Goal: Information Seeking & Learning: Learn about a topic

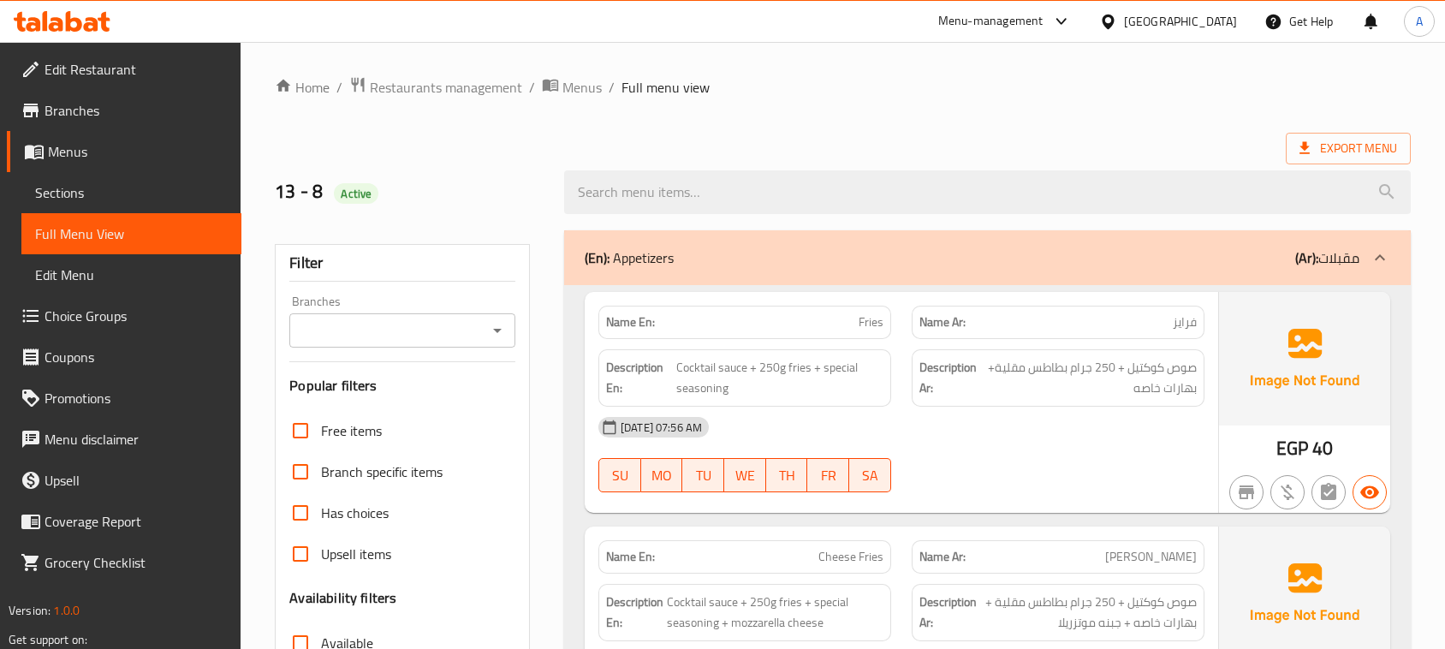
click at [1088, 407] on div "[DATE] 07:56 AM SU MO TU WE TH FR SA" at bounding box center [901, 455] width 627 height 96
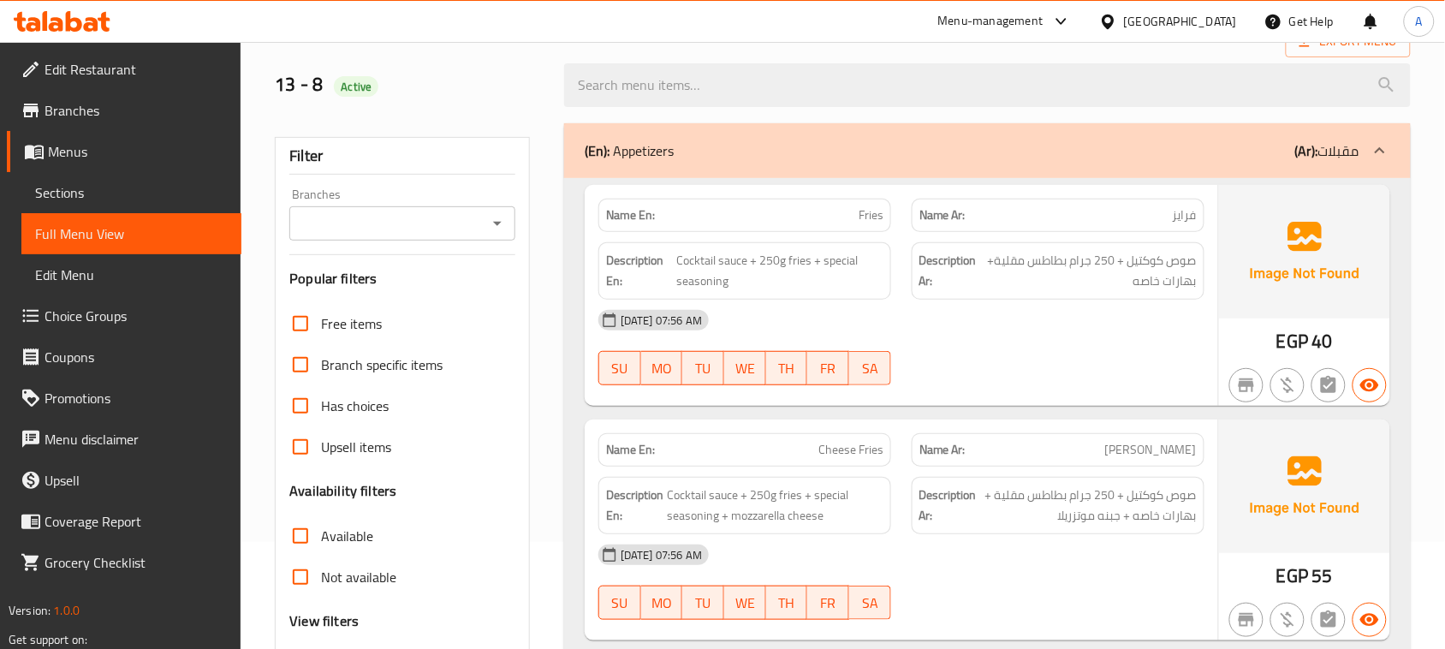
scroll to position [107, 0]
click at [1184, 215] on span "فرايز" at bounding box center [1185, 215] width 24 height 18
drag, startPoint x: 1184, startPoint y: 215, endPoint x: 880, endPoint y: 223, distance: 304.0
click at [895, 220] on div "Name En: Fries Name Ar: [PERSON_NAME]" at bounding box center [901, 215] width 627 height 54
click at [1084, 357] on div "[DATE] 07:56 AM SU MO TU WE TH FR SA" at bounding box center [901, 348] width 627 height 96
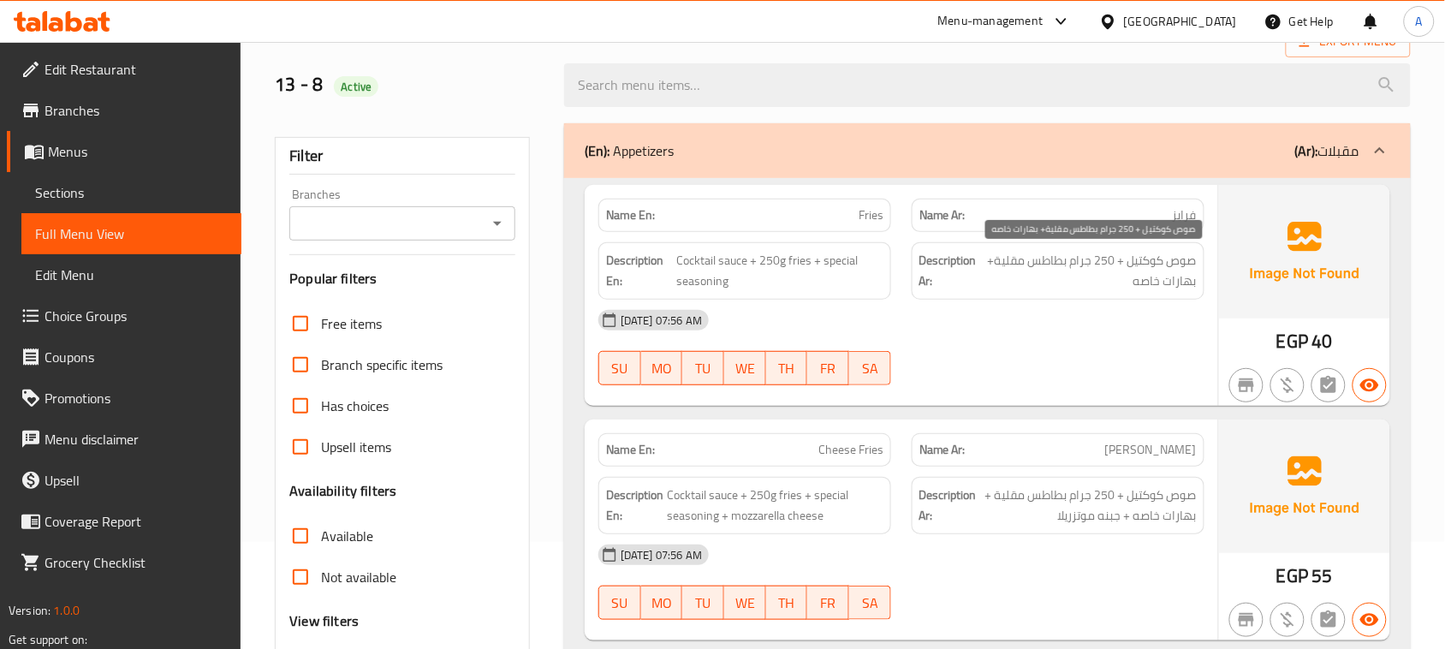
click at [1177, 259] on span "صوص كوكتيل + 250 جرام بطاطس مقلية+ بهارات خاصه" at bounding box center [1089, 271] width 216 height 42
drag, startPoint x: 1177, startPoint y: 259, endPoint x: 1136, endPoint y: 262, distance: 41.2
click at [1136, 262] on span "صوص كوكتيل + 250 جرام بطاطس مقلية+ بهارات خاصه" at bounding box center [1089, 271] width 216 height 42
click at [1075, 325] on div "[DATE] 07:56 AM" at bounding box center [901, 320] width 627 height 41
drag, startPoint x: 1086, startPoint y: 251, endPoint x: 1003, endPoint y: 264, distance: 84.0
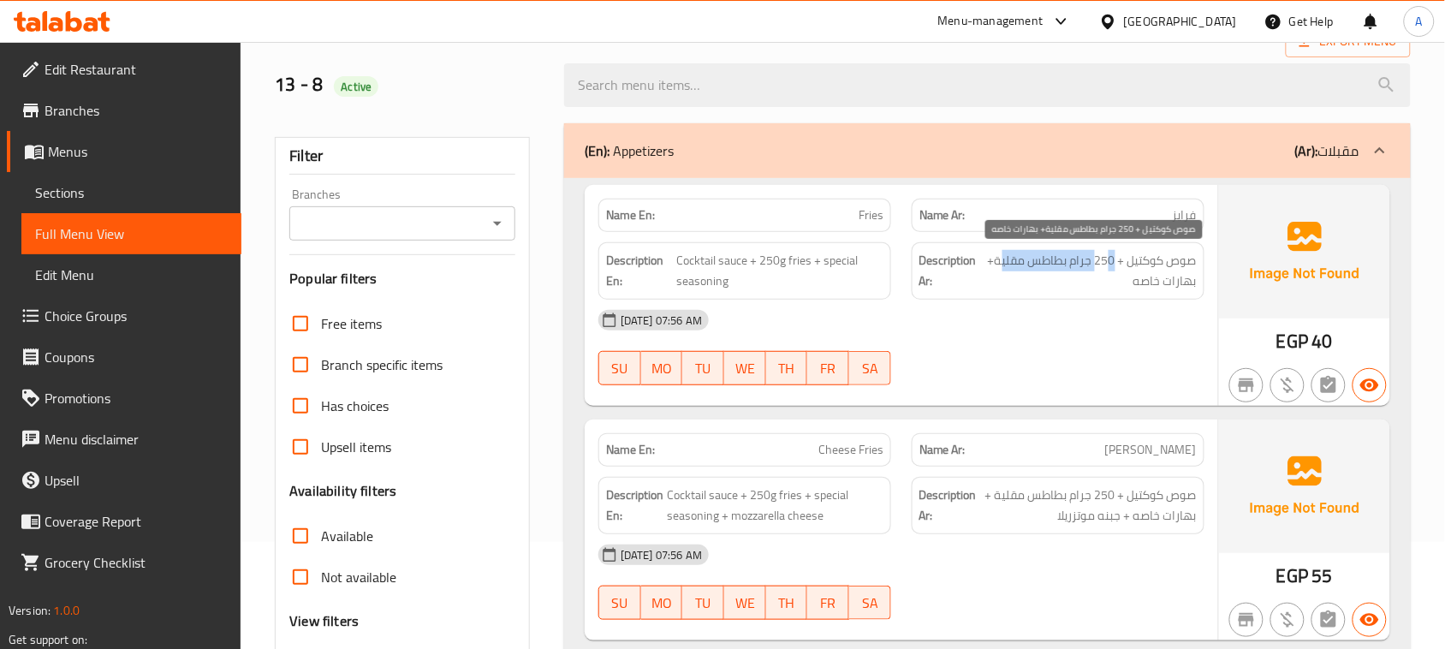
click at [1003, 264] on span "صوص كوكتيل + 250 جرام بطاطس مقلية+ بهارات خاصه" at bounding box center [1089, 271] width 216 height 42
drag, startPoint x: 1146, startPoint y: 276, endPoint x: 1093, endPoint y: 351, distance: 91.7
click at [1110, 285] on span "صوص كوكتيل + 250 جرام بطاطس مقلية+ بهارات خاصه" at bounding box center [1089, 271] width 216 height 42
click at [1093, 351] on div "[DATE] 07:56 AM SU MO TU WE TH FR SA" at bounding box center [901, 348] width 627 height 96
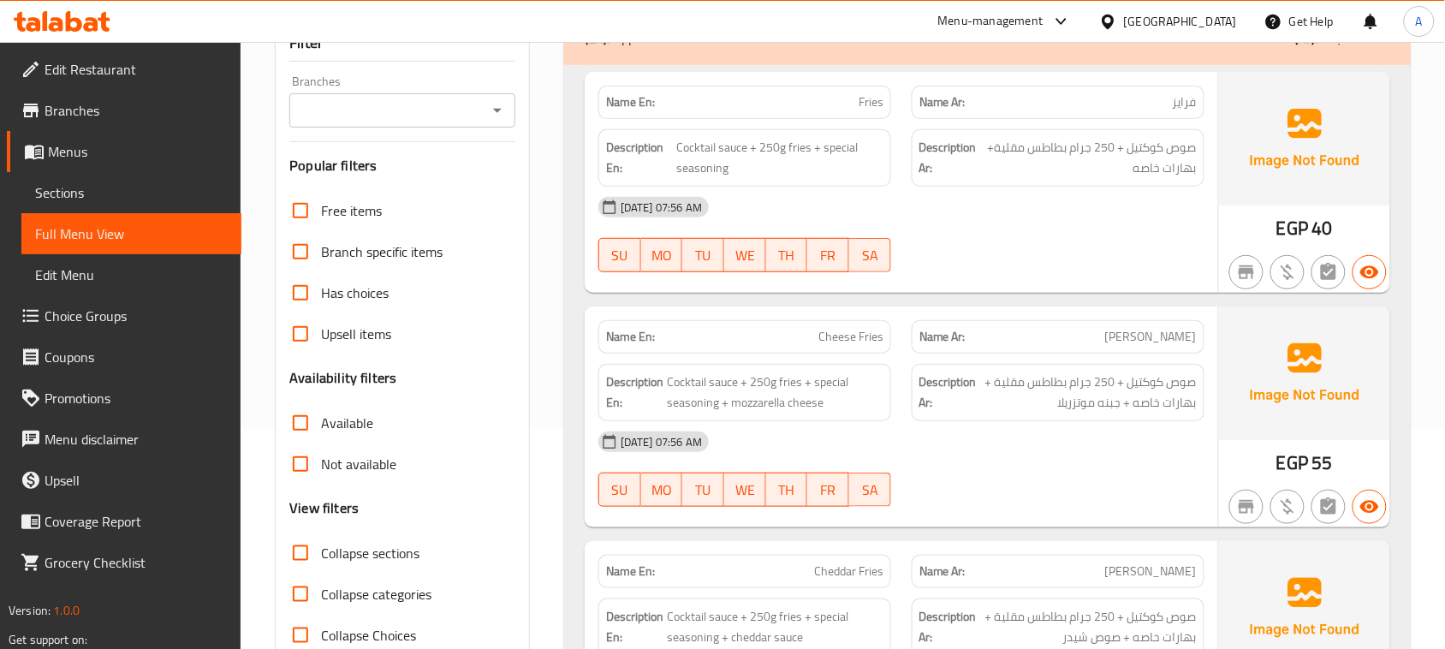
scroll to position [321, 0]
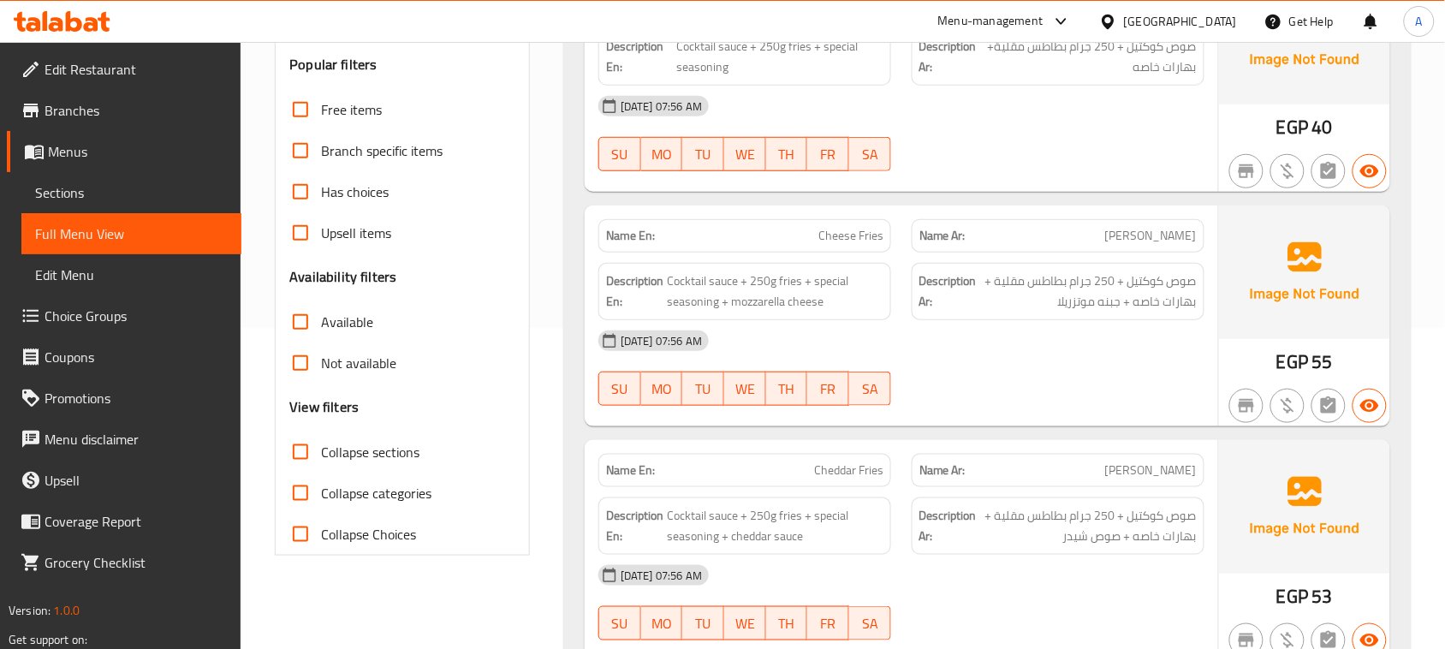
click at [1122, 279] on div "Name En: Cheese Fries Name Ar: تشيز فرايز Description En: Cocktail sauce + 250g…" at bounding box center [902, 315] width 634 height 221
click at [1102, 400] on div at bounding box center [1058, 406] width 313 height 21
drag, startPoint x: 1190, startPoint y: 231, endPoint x: 980, endPoint y: 255, distance: 211.1
click at [935, 238] on p "Name Ar: [PERSON_NAME]" at bounding box center [1058, 236] width 277 height 18
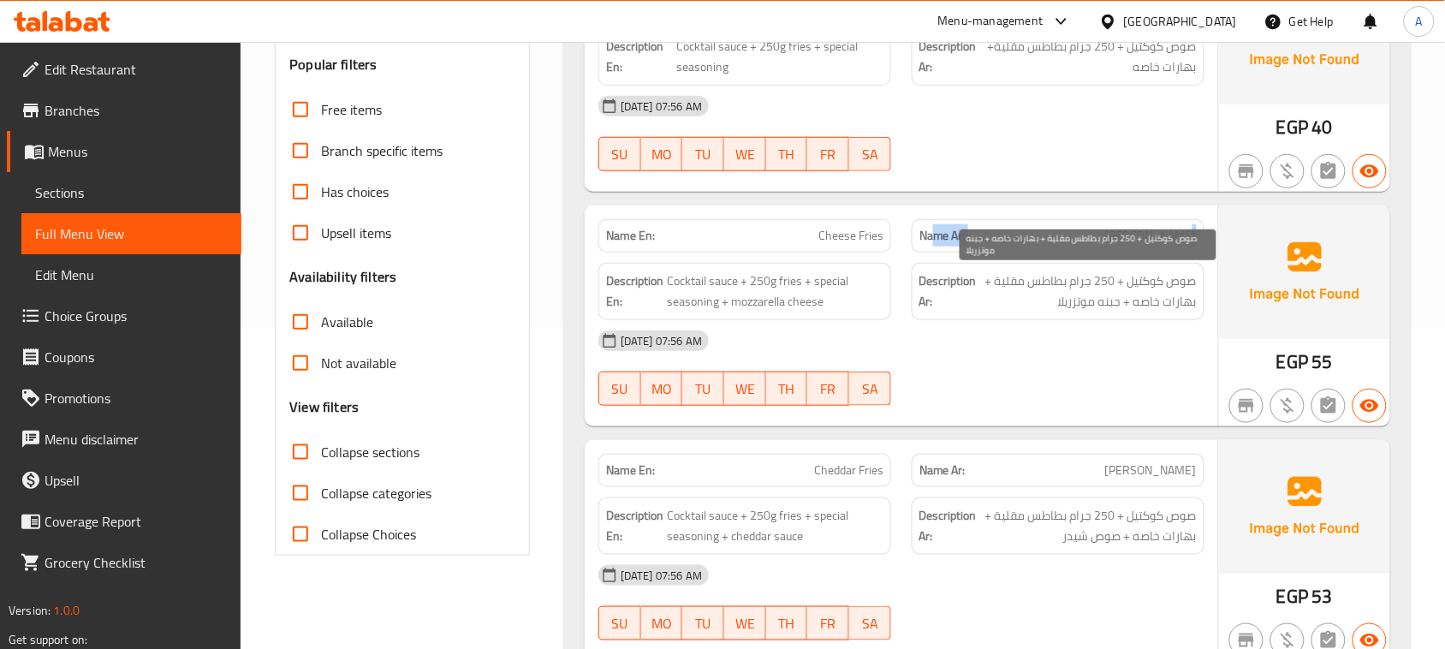
drag, startPoint x: 1178, startPoint y: 288, endPoint x: 1081, endPoint y: 291, distance: 97.7
click at [1144, 288] on span "صوص كوكتيل + 250 جرام بطاطس مقلية + بهارات خاصه + جبنه موتزريلا" at bounding box center [1088, 292] width 217 height 42
drag, startPoint x: 1081, startPoint y: 291, endPoint x: 990, endPoint y: 291, distance: 90.8
click at [990, 291] on span "صوص كوكتيل + 250 جرام بطاطس مقلية + بهارات خاصه + جبنه موتزريلا" at bounding box center [1088, 292] width 217 height 42
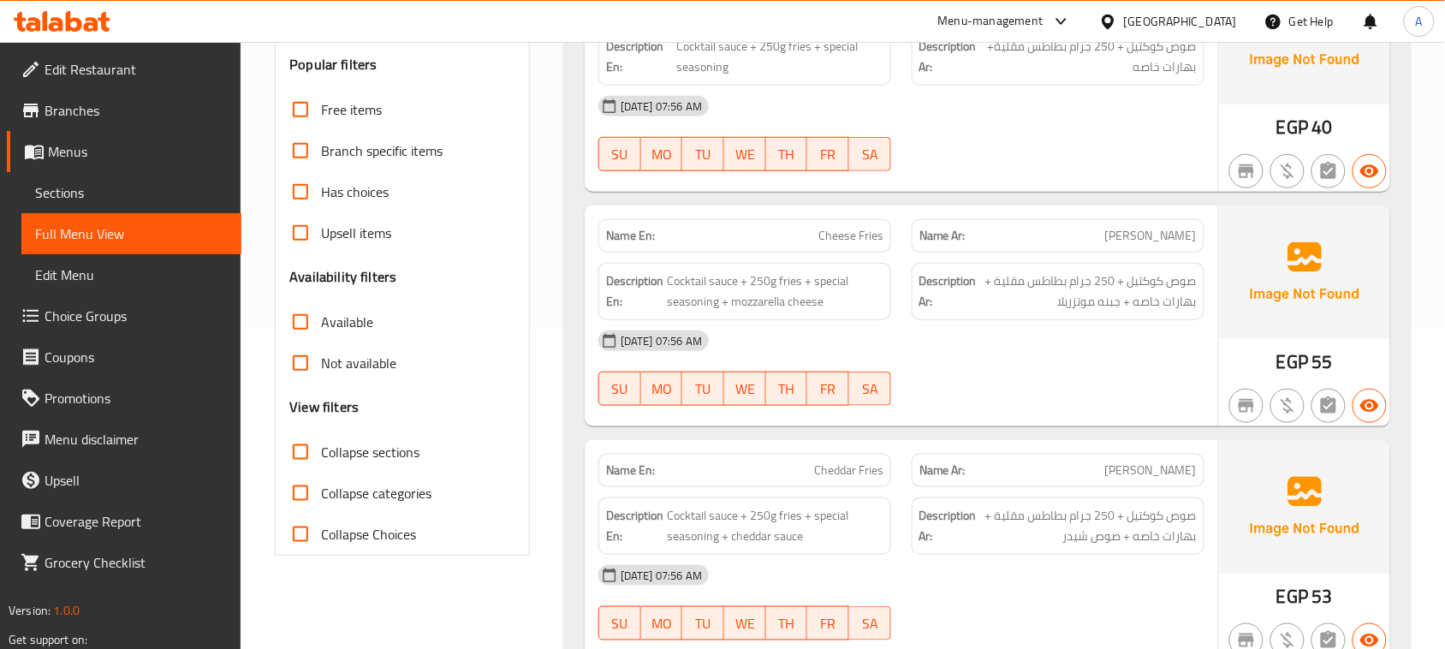
click at [1019, 348] on div "[DATE] 07:56 AM" at bounding box center [901, 340] width 627 height 41
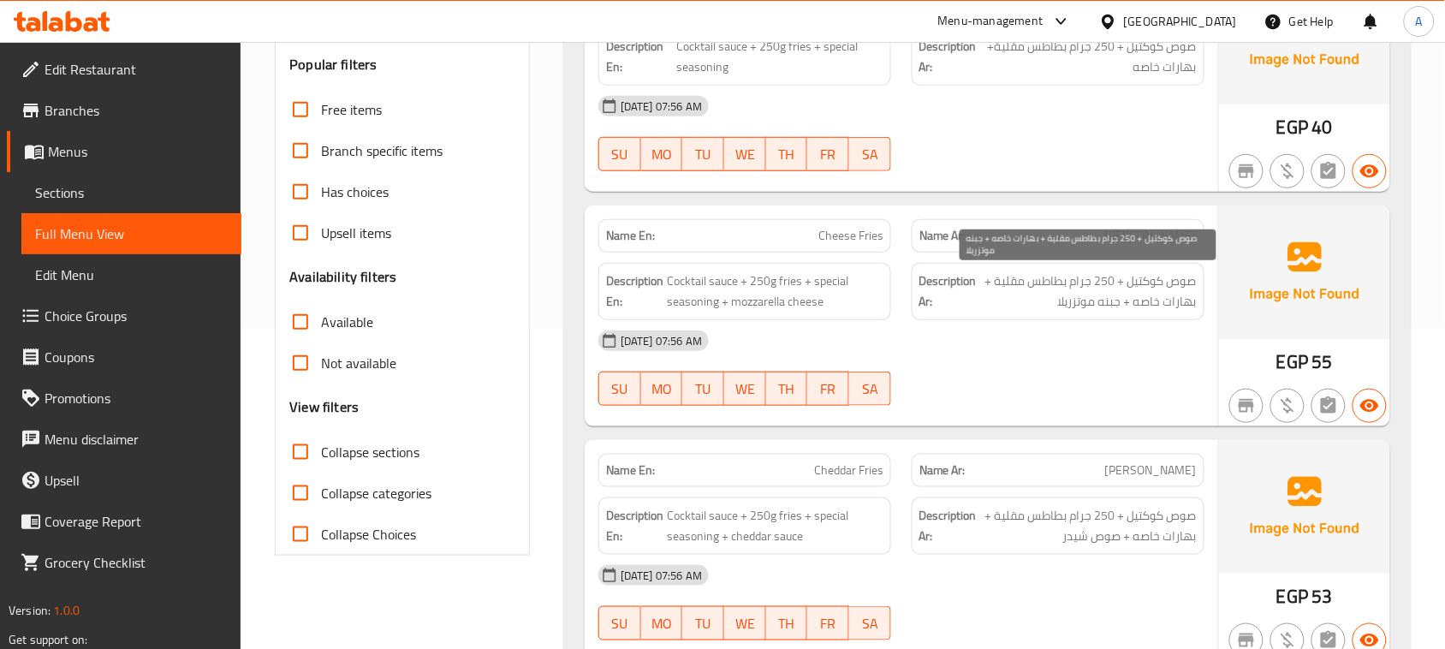
drag, startPoint x: 1184, startPoint y: 306, endPoint x: 1110, endPoint y: 304, distance: 74.5
click at [1146, 313] on span "صوص كوكتيل + 250 جرام بطاطس مقلية + بهارات خاصه + جبنه موتزريلا" at bounding box center [1088, 292] width 217 height 42
drag, startPoint x: 1059, startPoint y: 301, endPoint x: 1055, endPoint y: 382, distance: 80.6
click at [1051, 301] on span "صوص كوكتيل + 250 جرام بطاطس مقلية + بهارات خاصه + جبنه موتزريلا" at bounding box center [1088, 292] width 217 height 42
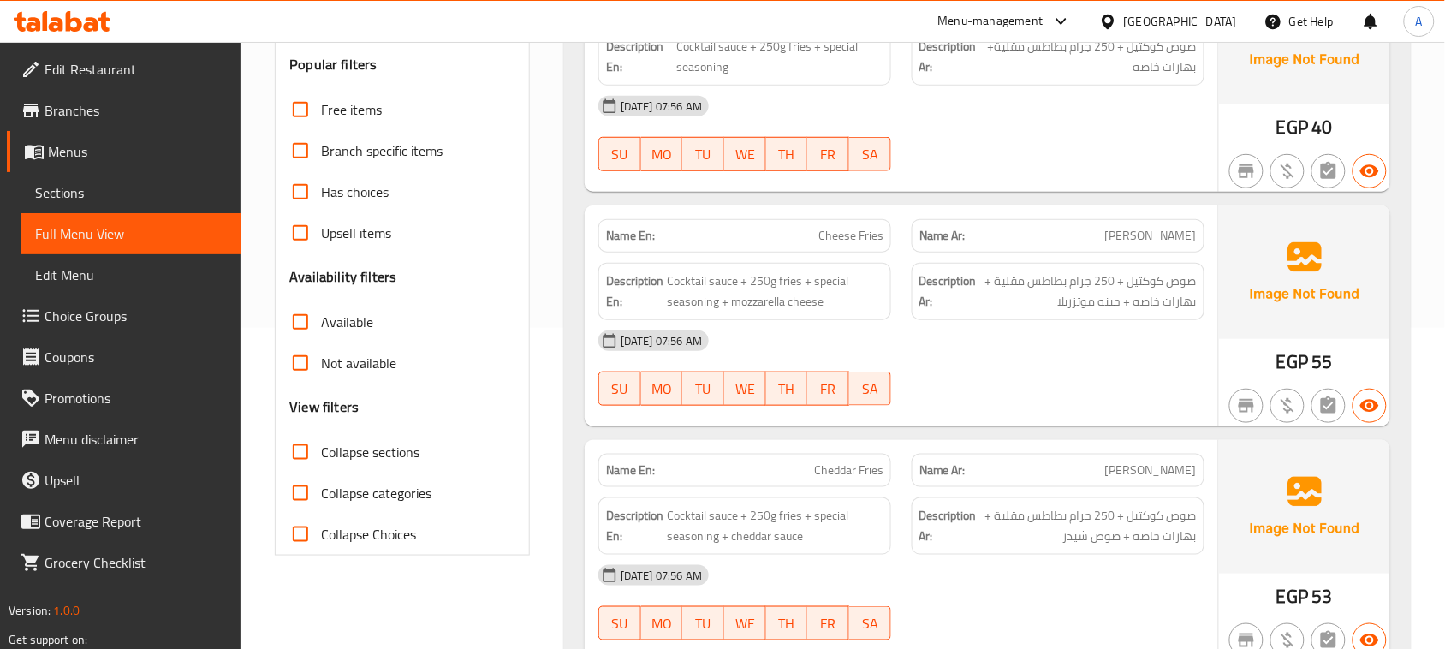
click at [1055, 385] on div "[DATE] 07:56 AM SU MO TU WE TH FR SA" at bounding box center [901, 368] width 627 height 96
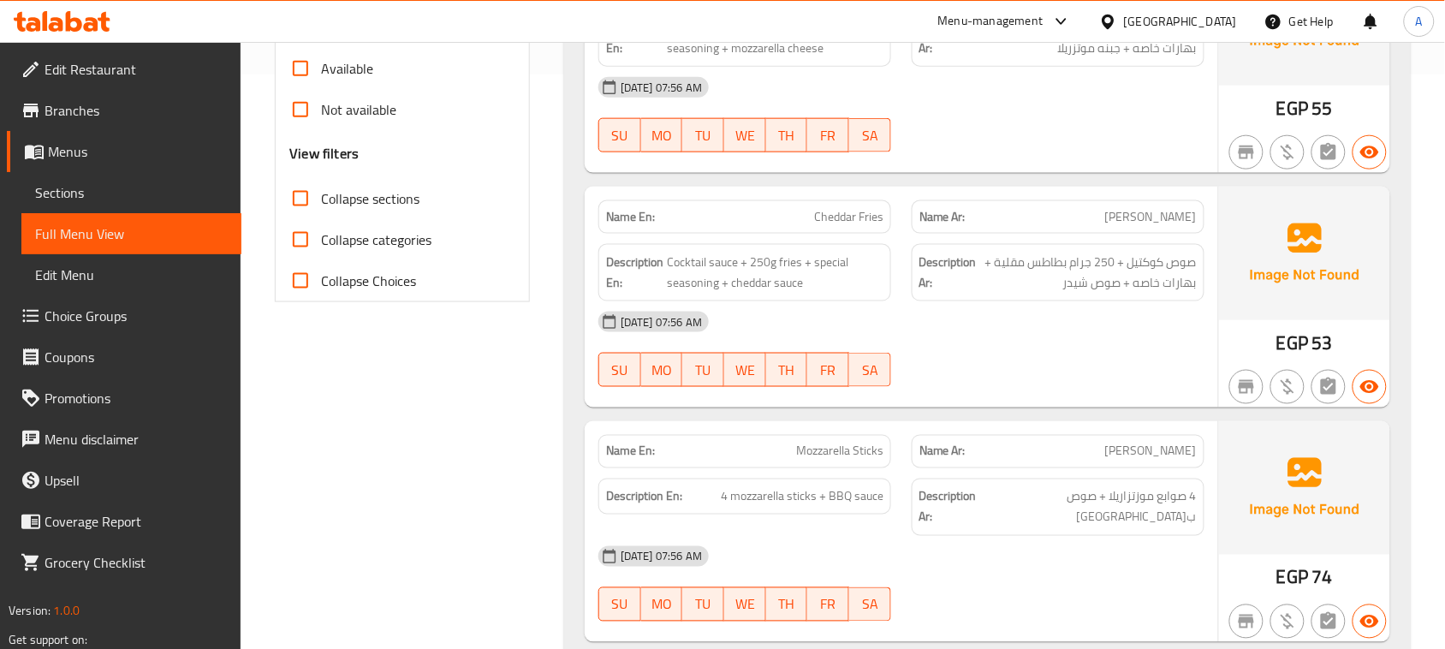
scroll to position [642, 0]
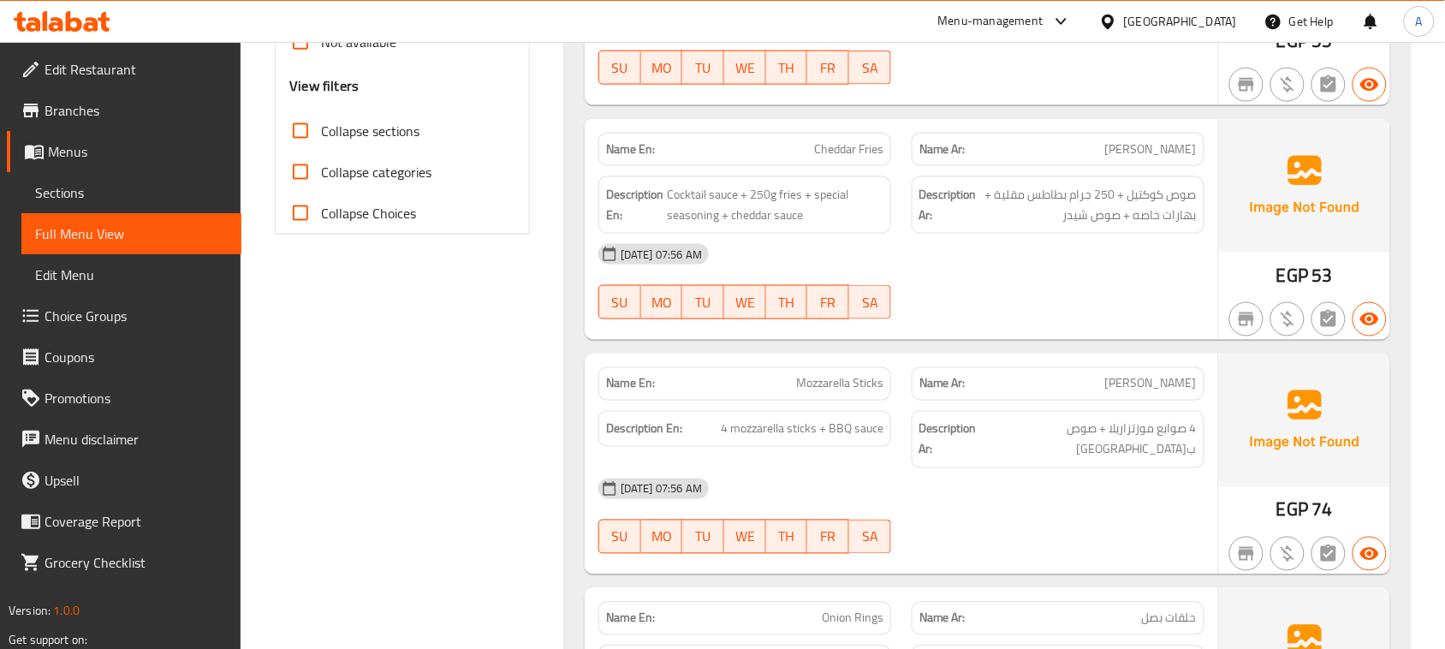
click at [1089, 168] on div "Name En: Fries Name Ar: فرايز Description En: Cocktail sauce + 250g fries + spe…" at bounding box center [987, 606] width 847 height 1926
click at [1135, 311] on div at bounding box center [1058, 319] width 313 height 21
click at [960, 177] on div "Name En: Cheddar Fries Name Ar: شيدر فرايز Description En: Cocktail sauce + 250…" at bounding box center [902, 229] width 634 height 221
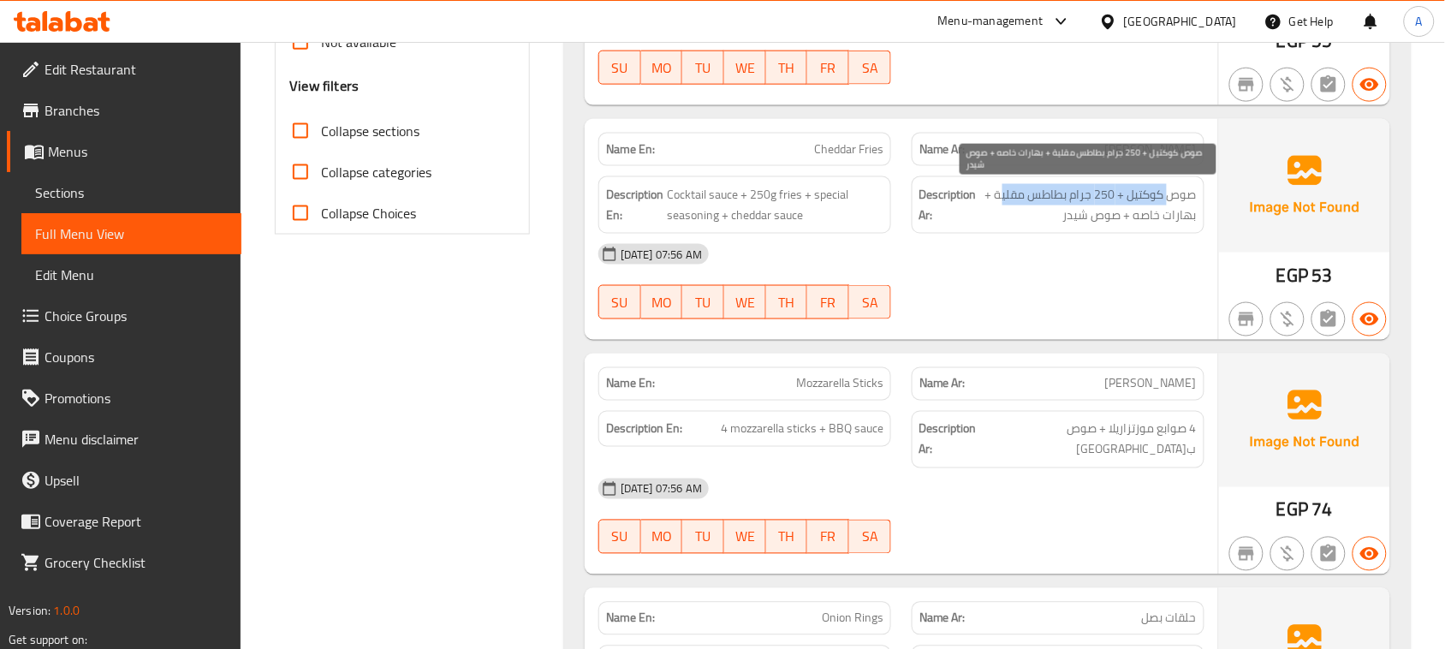
drag, startPoint x: 1092, startPoint y: 191, endPoint x: 1003, endPoint y: 191, distance: 89.9
click at [1003, 191] on span "صوص كوكتيل + 250 جرام بطاطس مقلية + بهارات خاصه + صوص شيدر" at bounding box center [1088, 205] width 217 height 42
drag, startPoint x: 1178, startPoint y: 218, endPoint x: 1152, endPoint y: 221, distance: 26.7
click at [1152, 221] on span "صوص كوكتيل + 250 جرام بطاطس مقلية + بهارات خاصه + صوص شيدر" at bounding box center [1088, 205] width 217 height 42
click at [1098, 221] on span "صوص كوكتيل + 250 جرام بطاطس مقلية + بهارات خاصه + صوص شيدر" at bounding box center [1088, 205] width 217 height 42
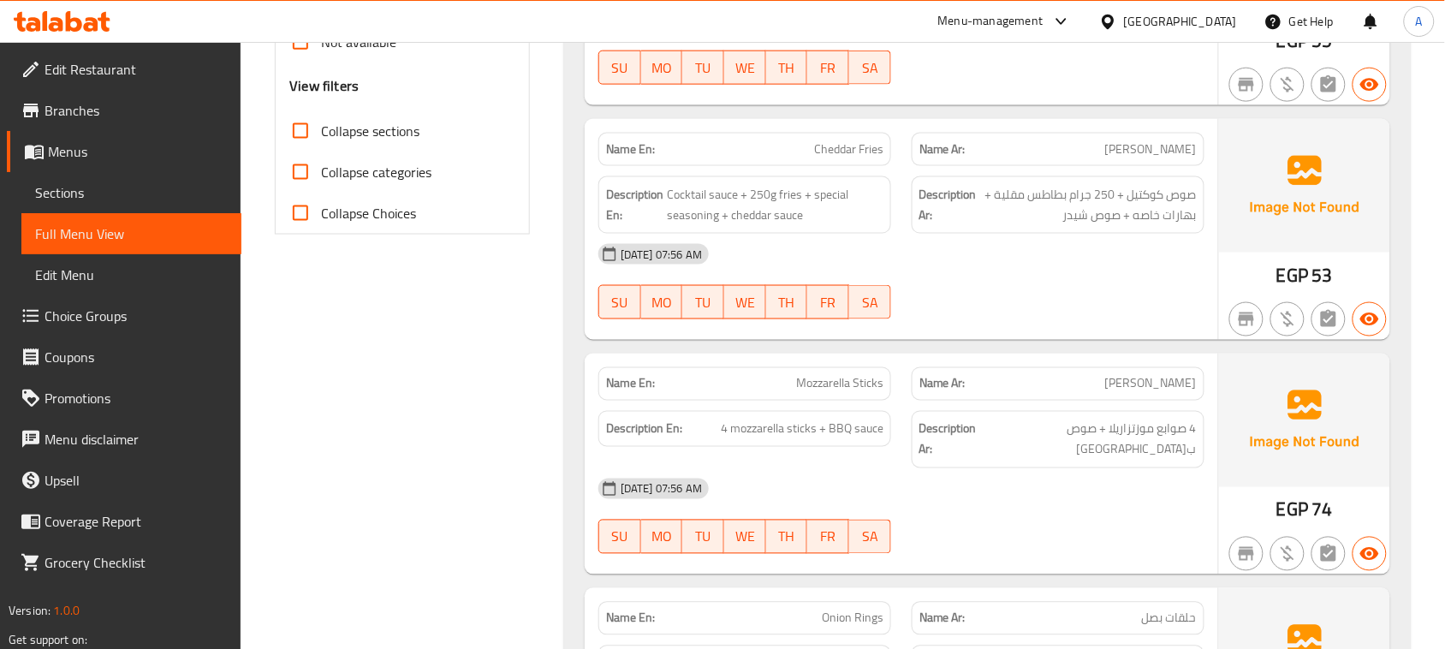
click at [1101, 292] on div "[DATE] 07:56 AM SU MO TU WE TH FR SA" at bounding box center [901, 282] width 627 height 96
drag, startPoint x: 797, startPoint y: 374, endPoint x: 1026, endPoint y: 374, distance: 228.6
click at [976, 374] on div "Name En: Mozzarella Sticks Name Ar: [PERSON_NAME]" at bounding box center [901, 384] width 627 height 54
click at [1139, 373] on div "Name Ar: [PERSON_NAME]" at bounding box center [1058, 383] width 293 height 33
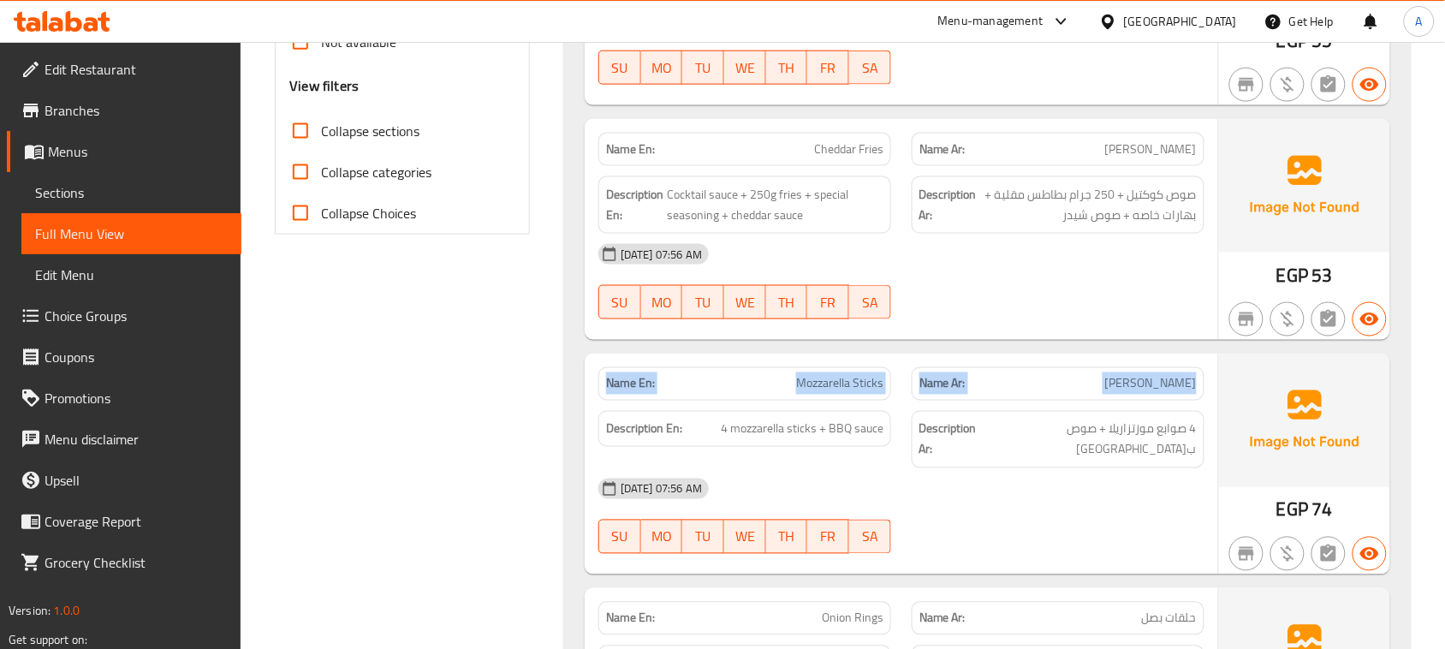
drag, startPoint x: 1139, startPoint y: 373, endPoint x: 713, endPoint y: 377, distance: 425.5
click at [713, 377] on div "Name En: Mozzarella Sticks Name Ar: [PERSON_NAME]" at bounding box center [901, 384] width 627 height 54
click at [1131, 301] on div "[DATE] 07:56 AM SU MO TU WE TH FR SA" at bounding box center [901, 282] width 627 height 96
click at [627, 388] on strong "Name En:" at bounding box center [630, 384] width 49 height 18
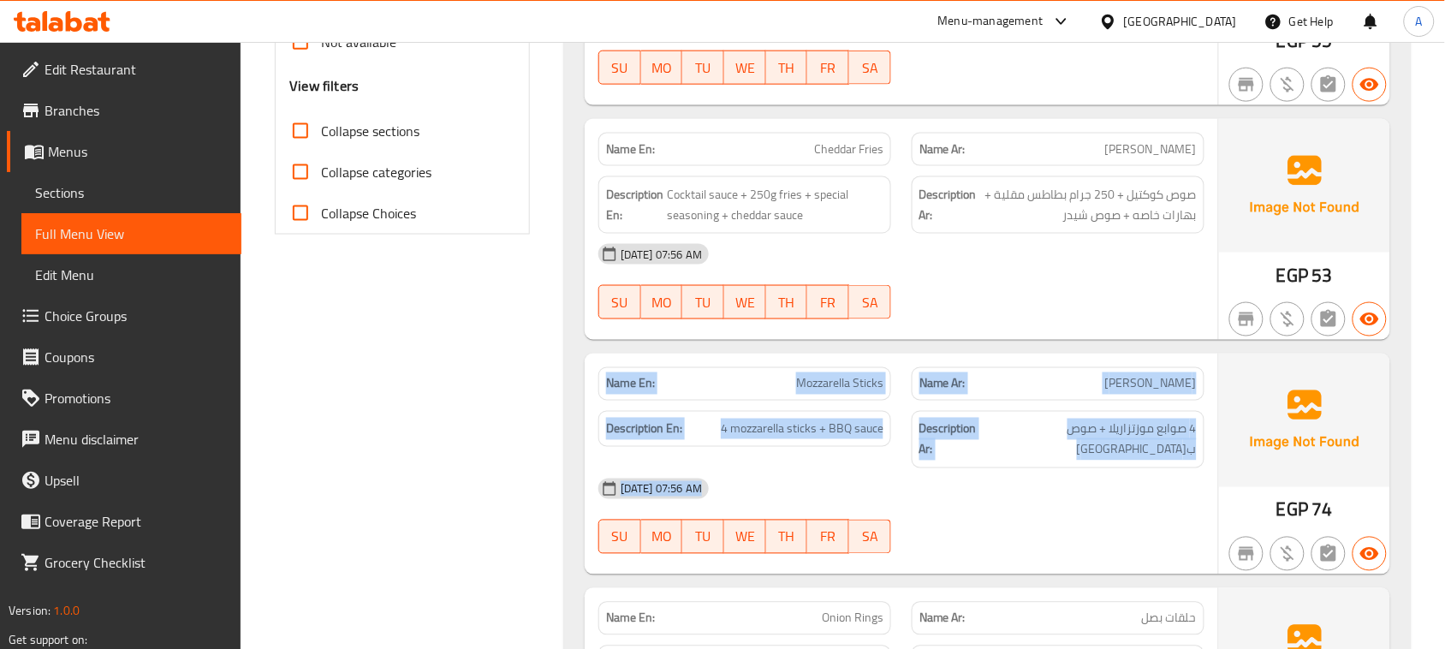
drag, startPoint x: 627, startPoint y: 388, endPoint x: 1069, endPoint y: 454, distance: 446.7
click at [1055, 456] on div "Name En: Mozzarella Sticks Name Ar: موتزاريلا ستيكس Description En: 4 mozzarell…" at bounding box center [902, 464] width 634 height 221
click at [1086, 432] on span "4 صوابع موزتزاريلا + صوص ب[GEOGRAPHIC_DATA]" at bounding box center [1091, 440] width 212 height 42
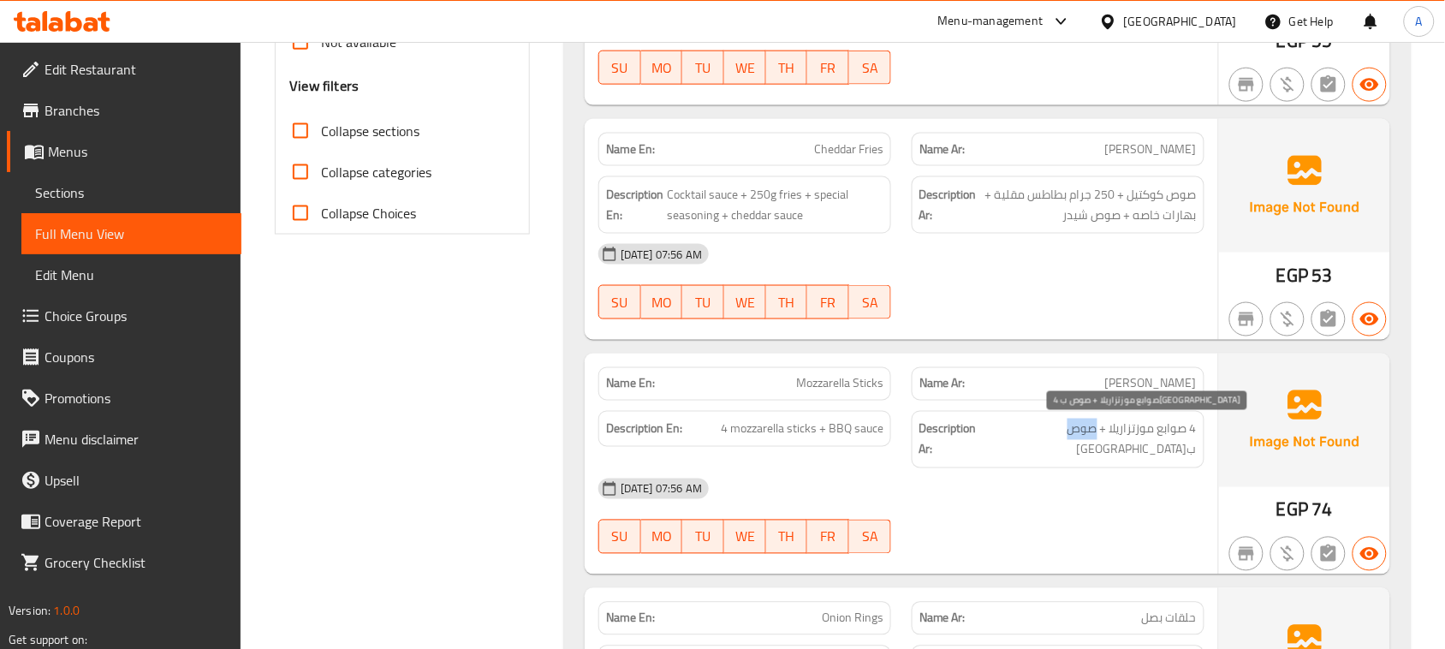
click at [1086, 432] on span "4 صوابع موزتزاريلا + صوص ب[GEOGRAPHIC_DATA]" at bounding box center [1091, 440] width 212 height 42
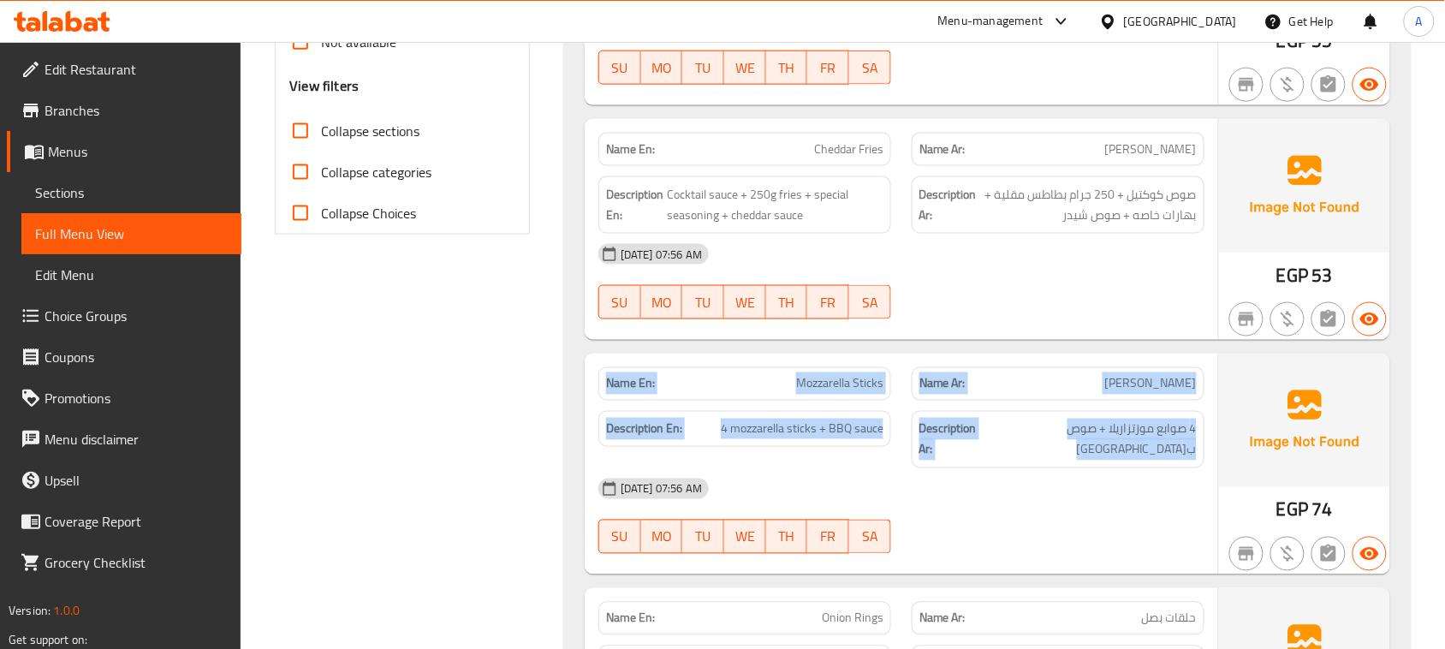
drag, startPoint x: 1086, startPoint y: 432, endPoint x: 610, endPoint y: 375, distance: 479.5
click at [610, 375] on div "Name En: Mozzarella Sticks Name Ar: موتزاريلا ستيكس Description En: 4 mozzarell…" at bounding box center [902, 464] width 634 height 221
click at [610, 375] on strong "Name En:" at bounding box center [630, 384] width 49 height 18
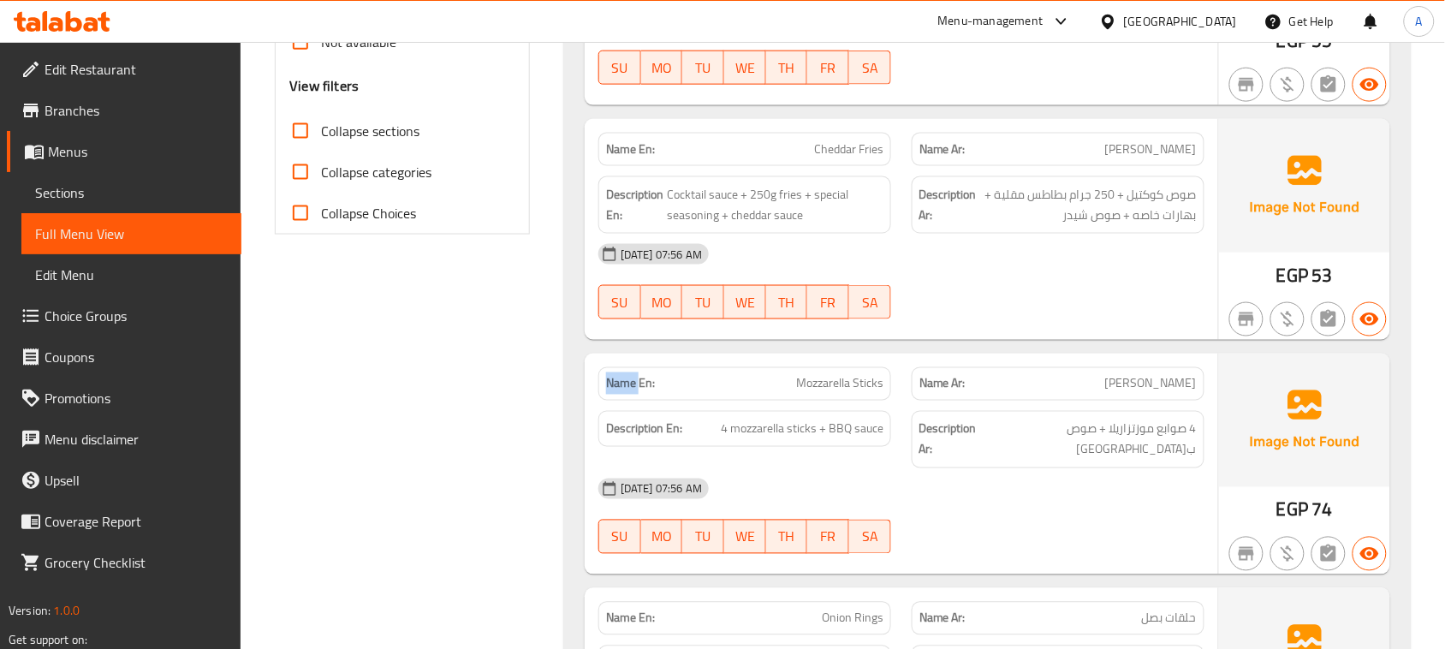
drag, startPoint x: 610, startPoint y: 375, endPoint x: 1069, endPoint y: 463, distance: 467.3
click at [1042, 471] on div "Name En: Mozzarella Sticks Name Ar: موتزاريلا ستيكس Description En: 4 mozzarell…" at bounding box center [902, 464] width 634 height 221
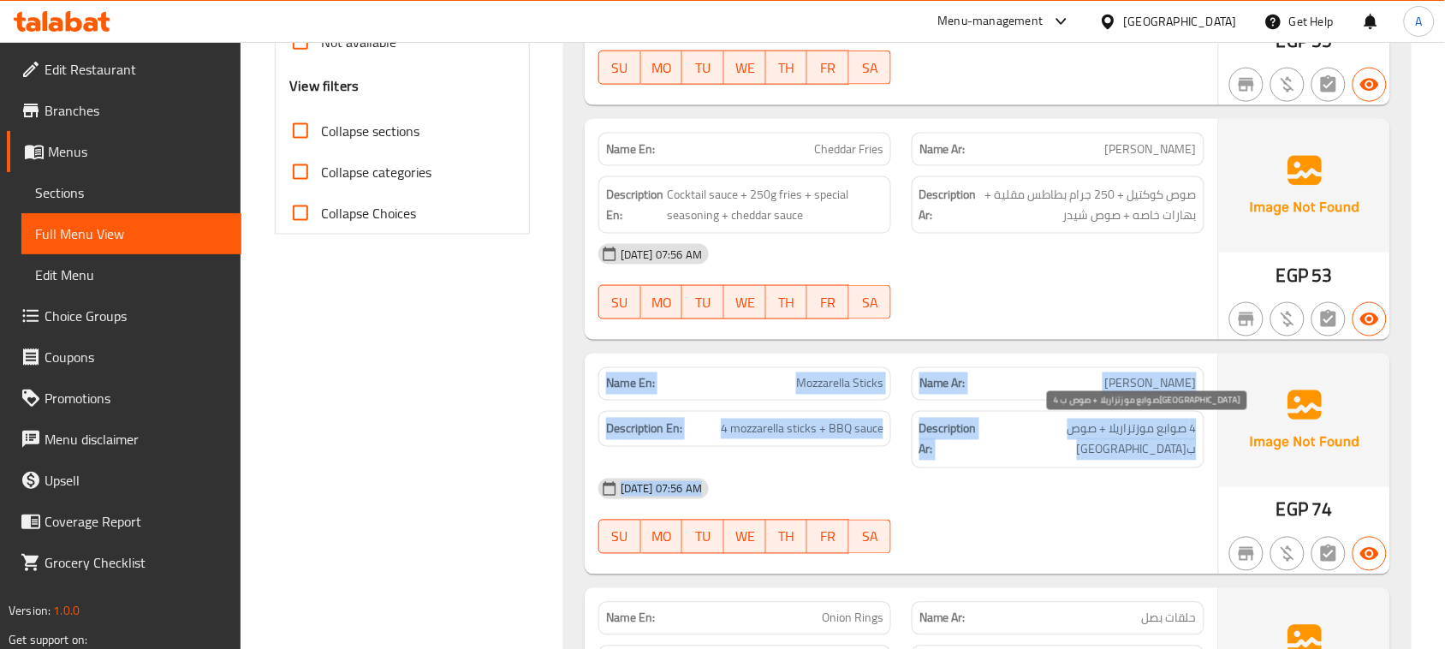
click at [1094, 438] on span "4 صوابع موزتزاريلا + صوص ب[GEOGRAPHIC_DATA]" at bounding box center [1091, 440] width 212 height 42
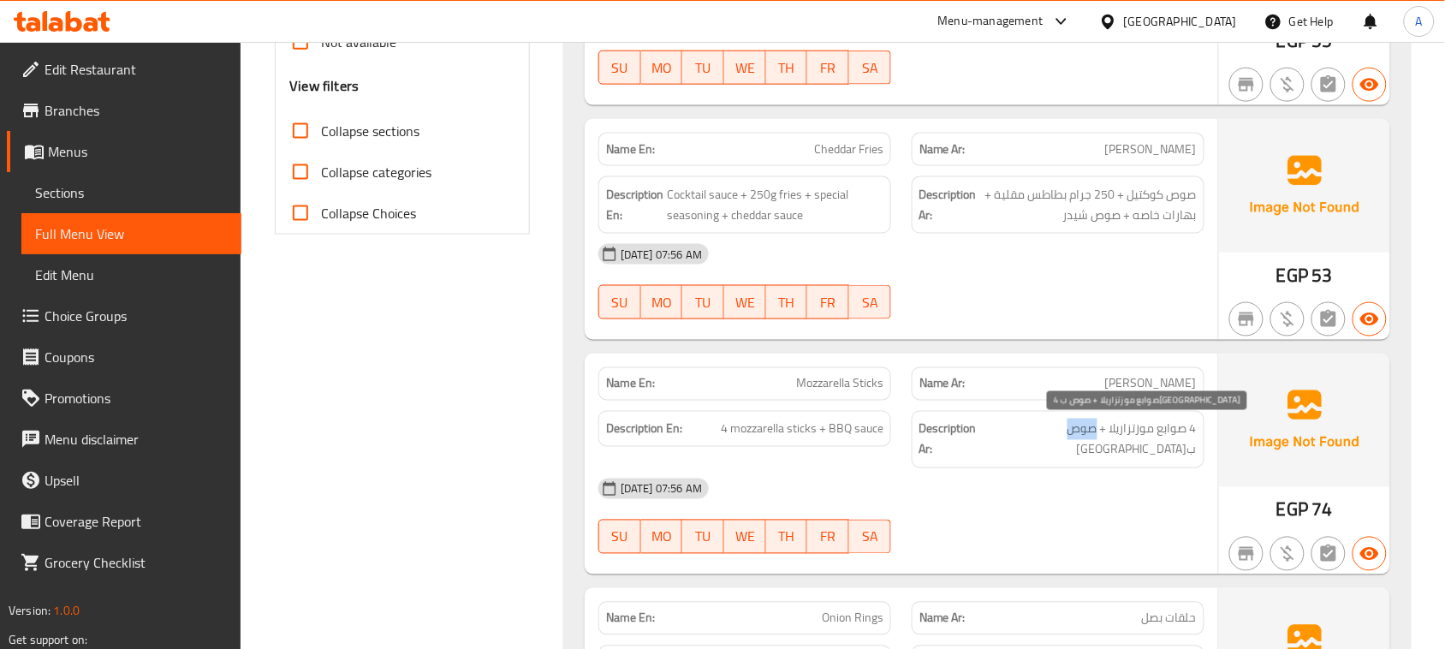
click at [1094, 438] on span "4 صوابع موزتزاريلا + صوص ب[GEOGRAPHIC_DATA]" at bounding box center [1091, 440] width 212 height 42
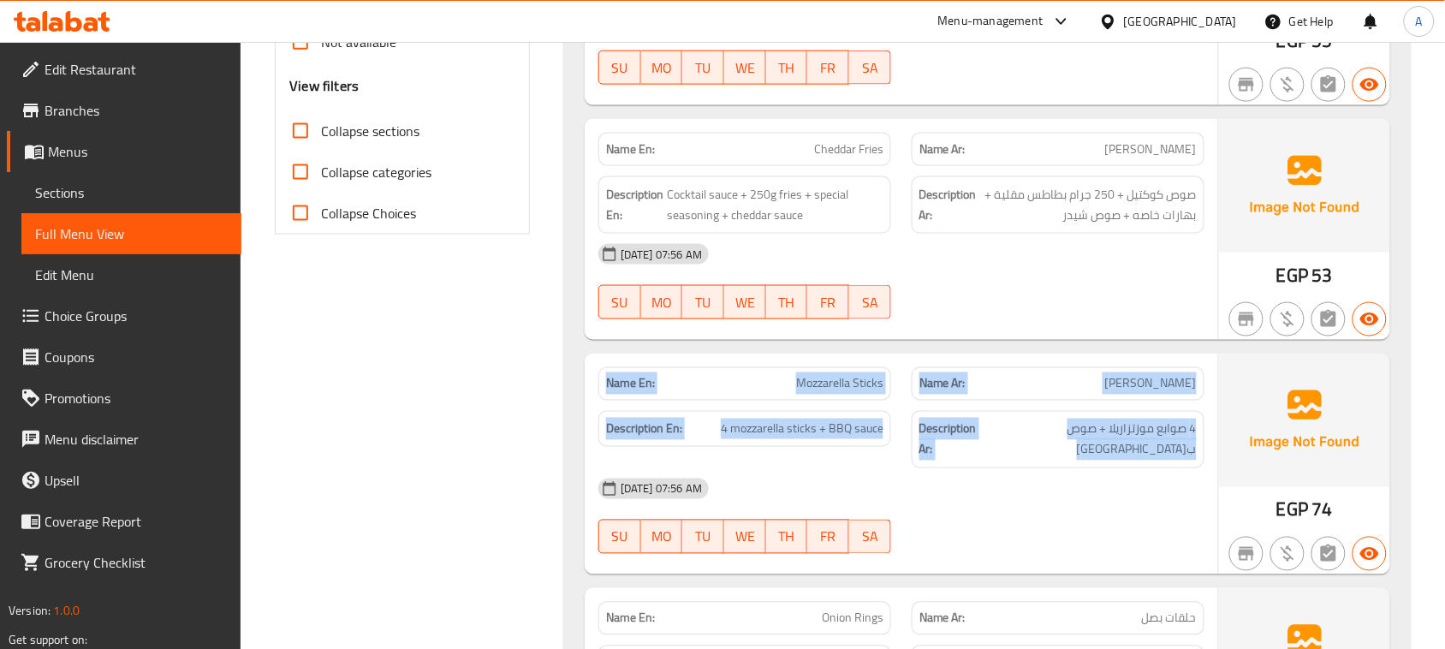
drag, startPoint x: 1094, startPoint y: 438, endPoint x: 613, endPoint y: 368, distance: 486.3
click at [613, 368] on div "Name En: Mozzarella Sticks Name Ar: موتزاريلا ستيكس Description En: 4 mozzarell…" at bounding box center [902, 464] width 634 height 221
click at [613, 368] on div "Name En: Mozzarella Sticks" at bounding box center [744, 384] width 313 height 54
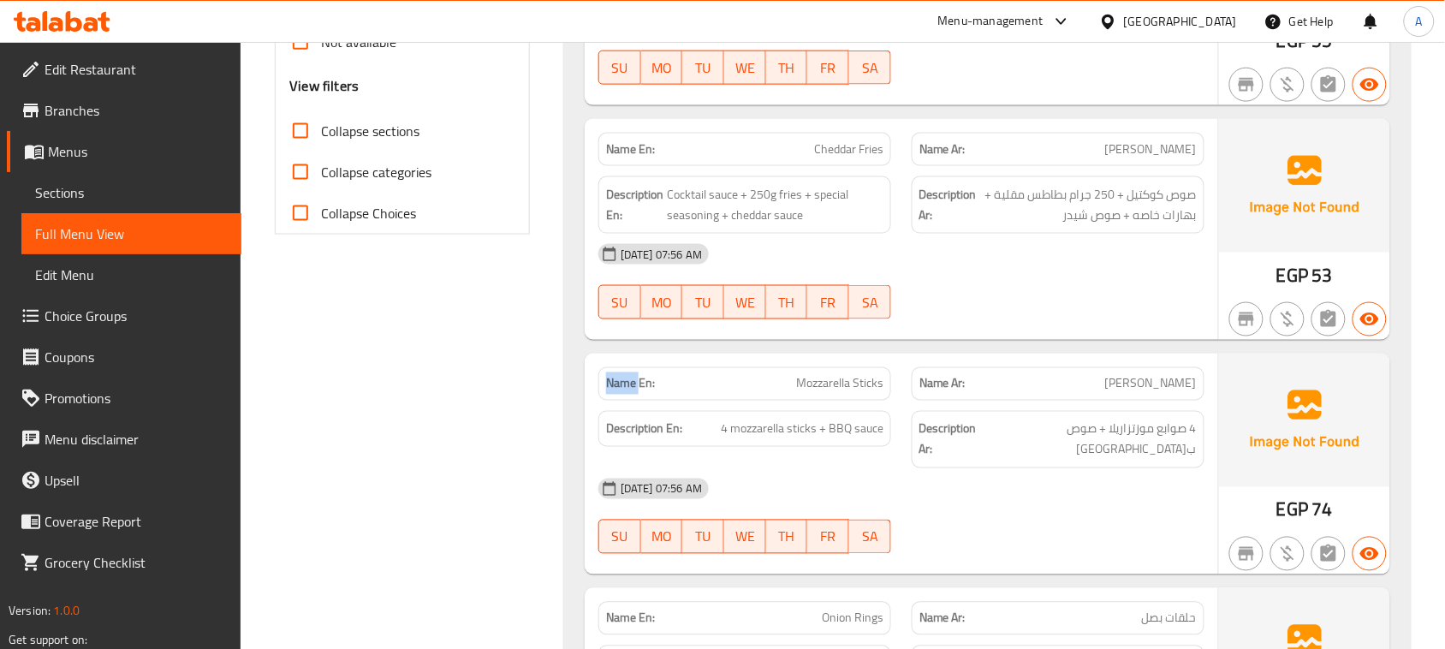
drag, startPoint x: 613, startPoint y: 368, endPoint x: 1030, endPoint y: 476, distance: 430.7
click at [1015, 475] on div "Name En: Mozzarella Sticks Name Ar: موتزاريلا ستيكس Description En: 4 mozzarell…" at bounding box center [902, 464] width 634 height 221
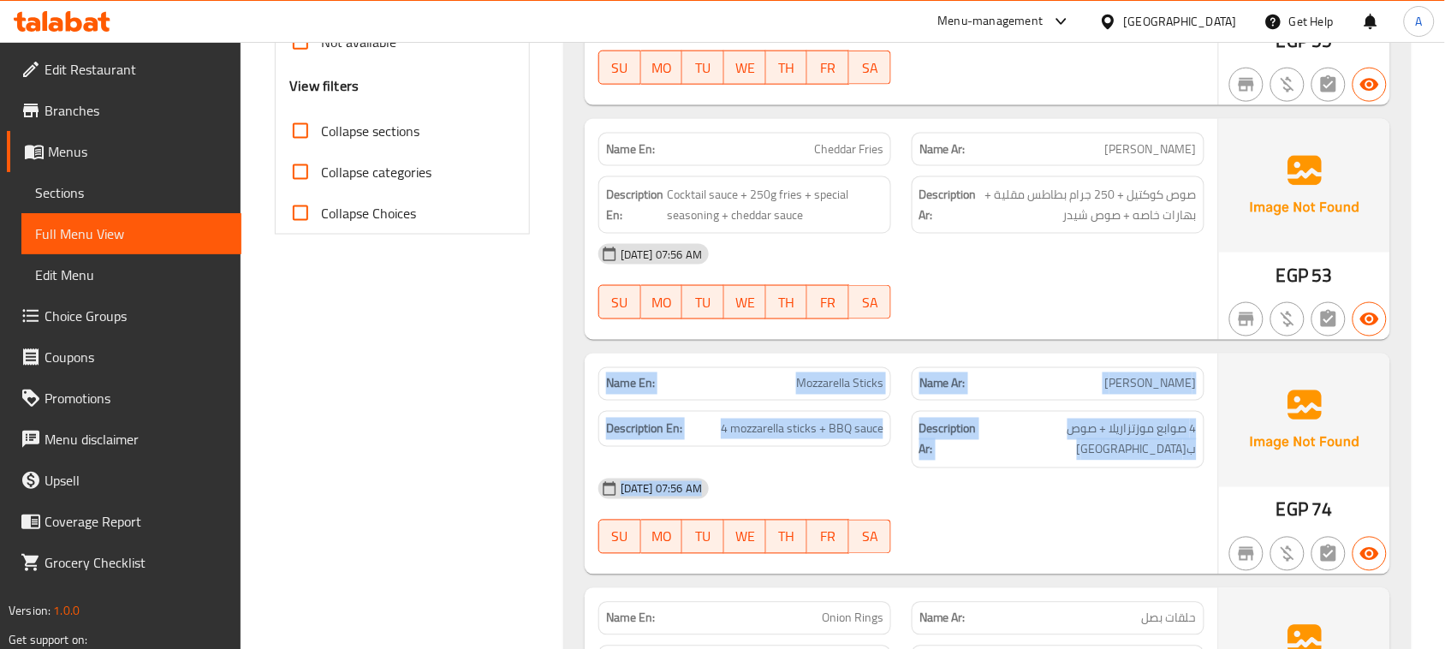
click at [1030, 476] on div "[DATE] 07:56 AM" at bounding box center [901, 488] width 627 height 41
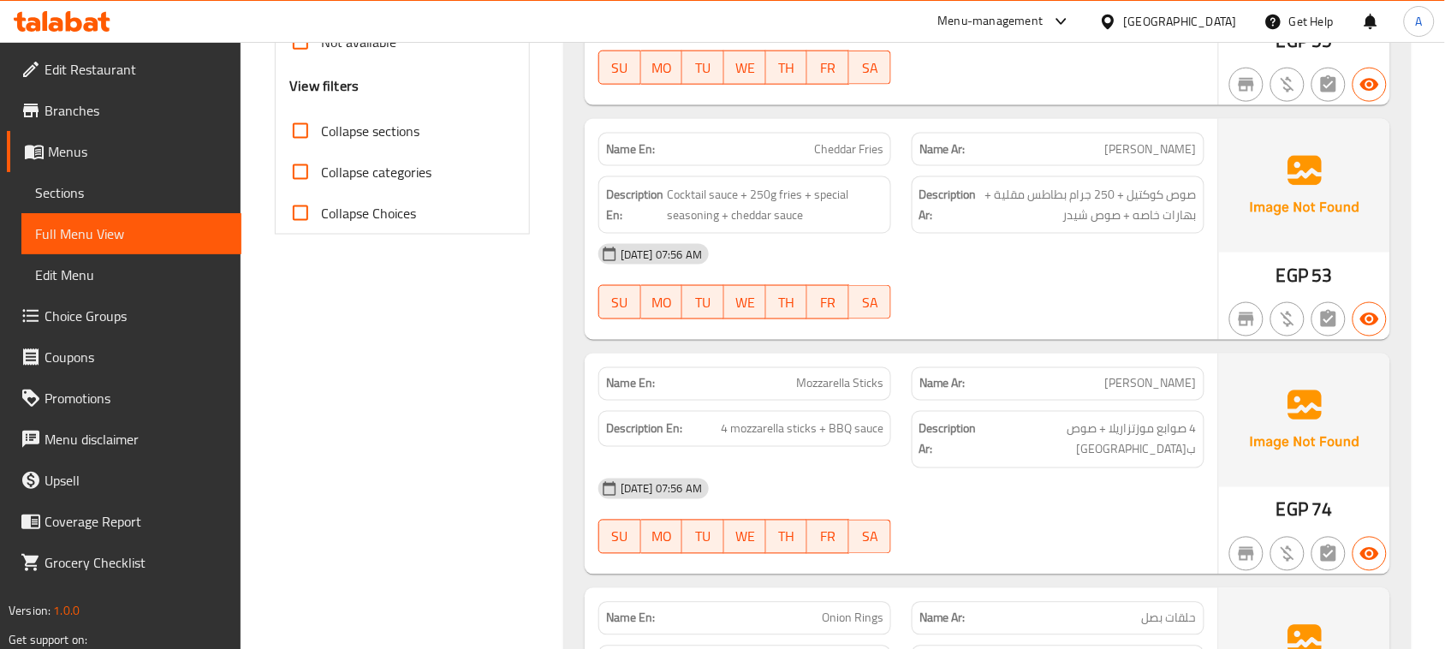
click at [629, 386] on strong "Name En:" at bounding box center [630, 384] width 49 height 18
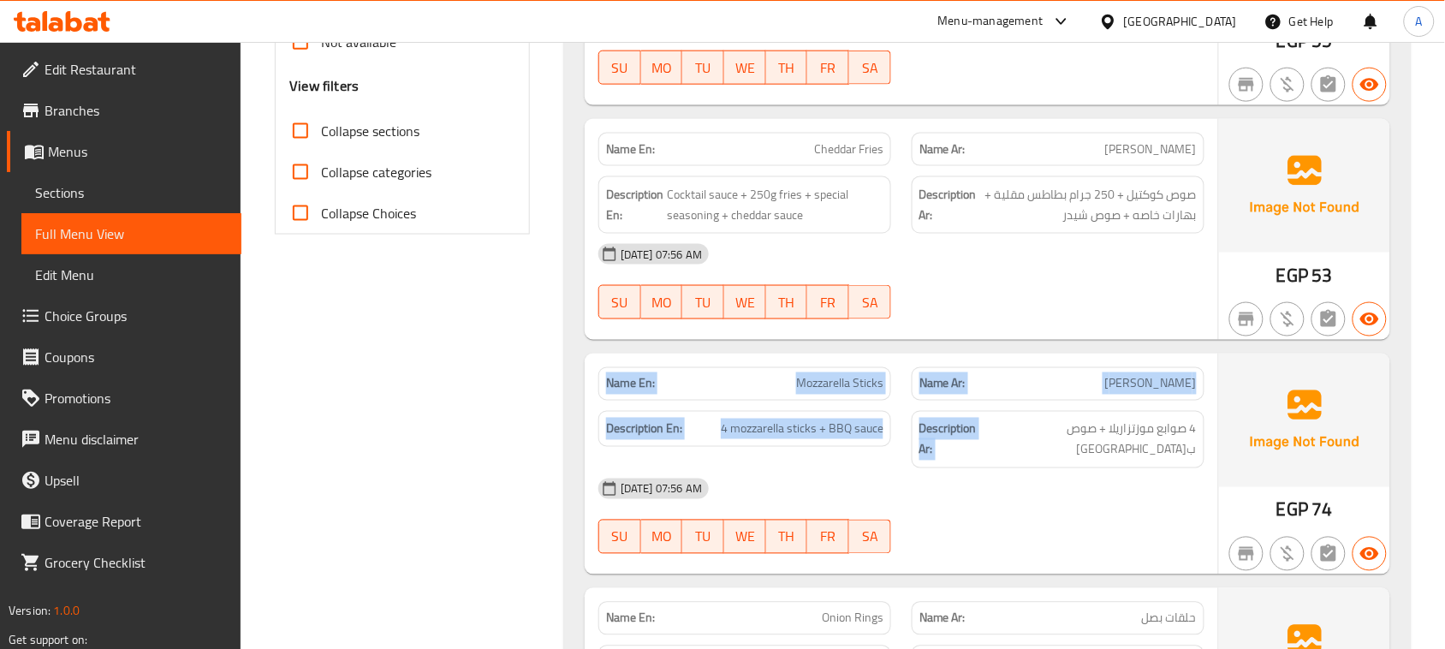
drag, startPoint x: 629, startPoint y: 386, endPoint x: 991, endPoint y: 443, distance: 365.7
click at [977, 441] on div "Name En: Mozzarella Sticks Name Ar: موتزاريلا ستيكس Description En: 4 mozzarell…" at bounding box center [902, 464] width 634 height 221
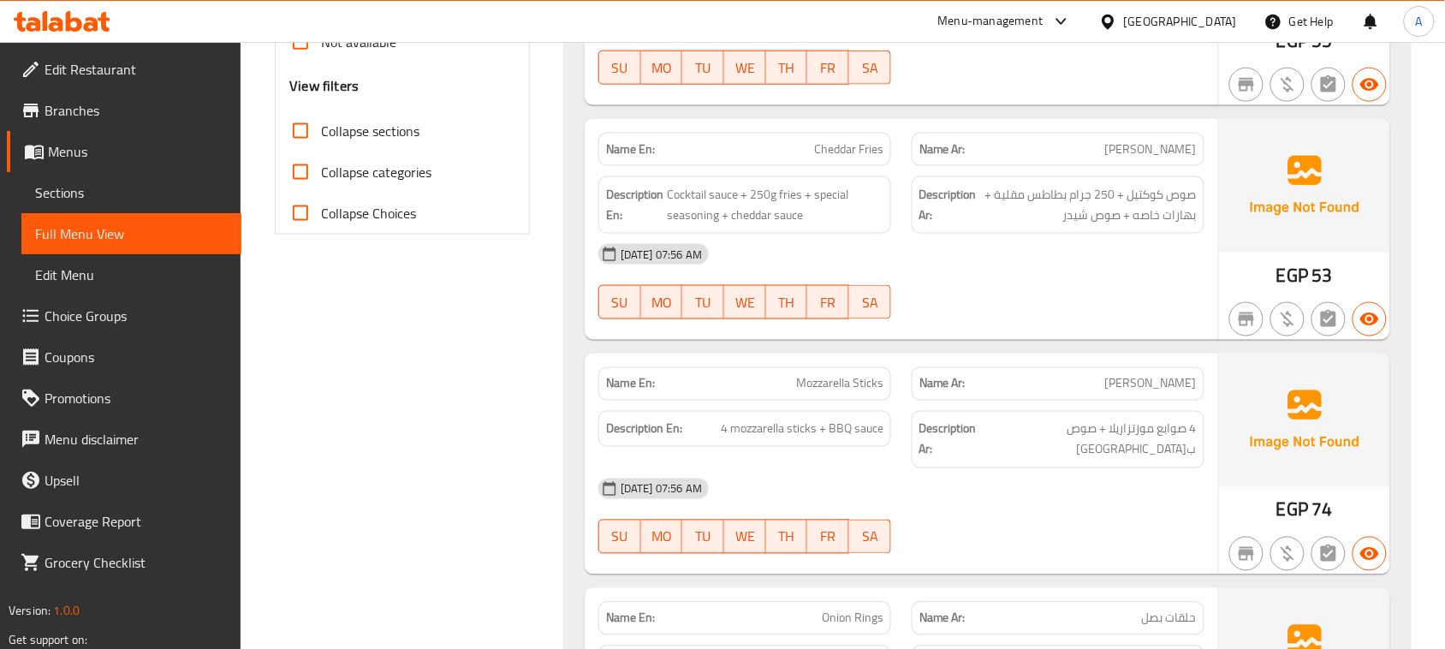
click at [1046, 443] on span "4 صوابع موزتزاريلا + صوص ب[GEOGRAPHIC_DATA]" at bounding box center [1091, 440] width 212 height 42
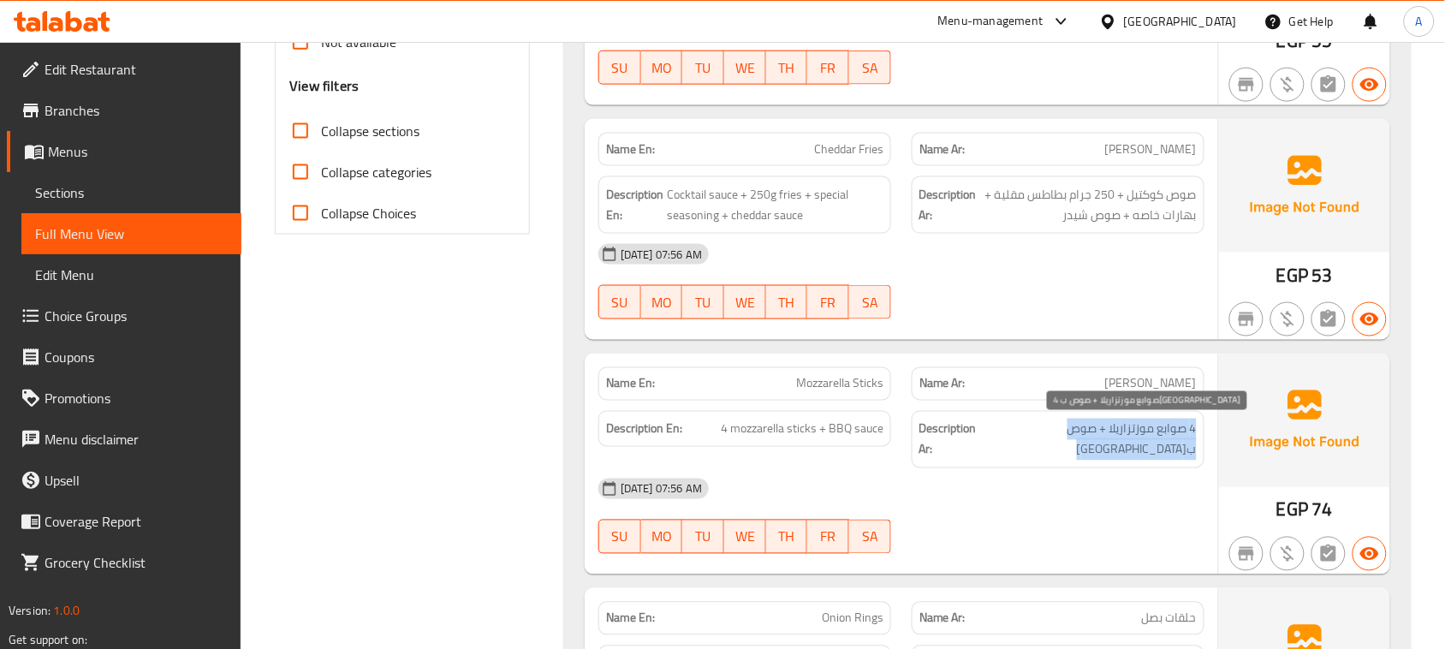
click at [1046, 443] on span "4 صوابع موزتزاريلا + صوص ب[GEOGRAPHIC_DATA]" at bounding box center [1091, 440] width 212 height 42
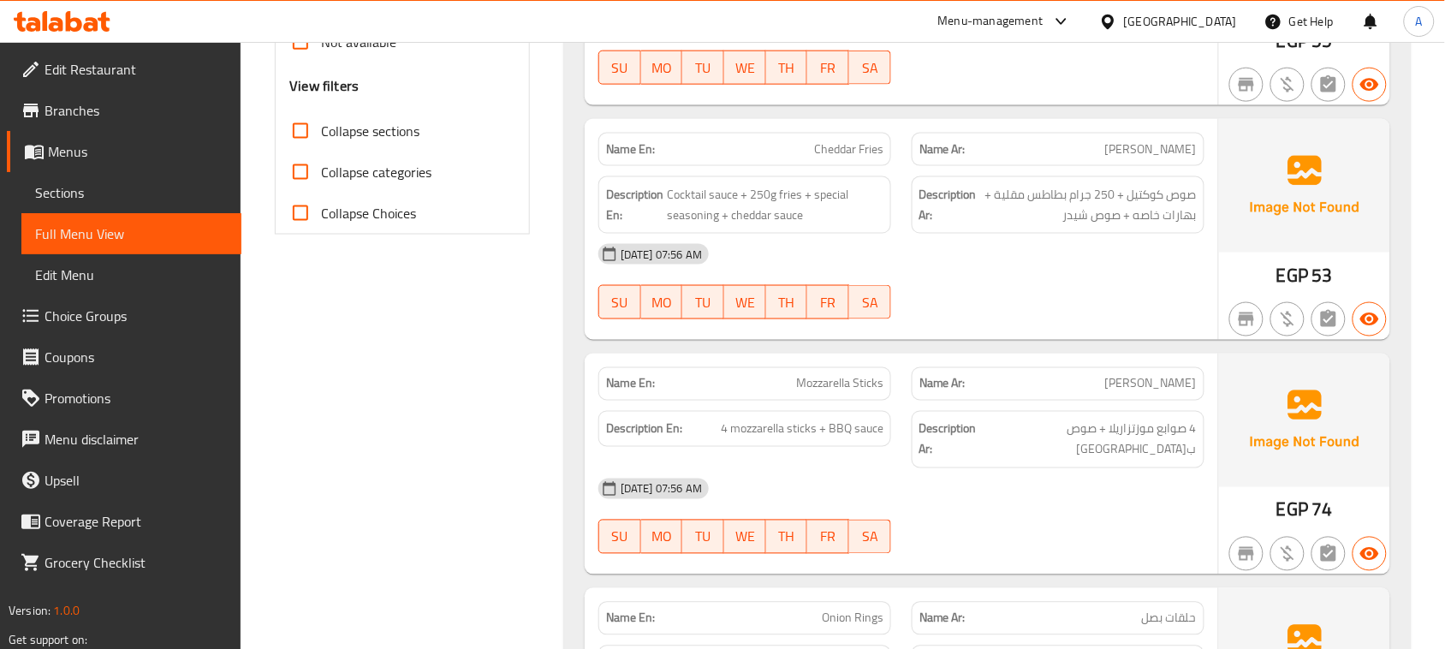
click at [1051, 482] on div "[DATE] 07:56 AM" at bounding box center [901, 488] width 627 height 41
click at [1075, 441] on div "Name En: Mozzarella Sticks Name Ar: موتزاريلا ستيكس Description En: 4 mozzarell…" at bounding box center [902, 464] width 634 height 221
click at [1113, 512] on div "[DATE] 07:56 AM SU MO TU WE TH FR SA" at bounding box center [901, 516] width 627 height 96
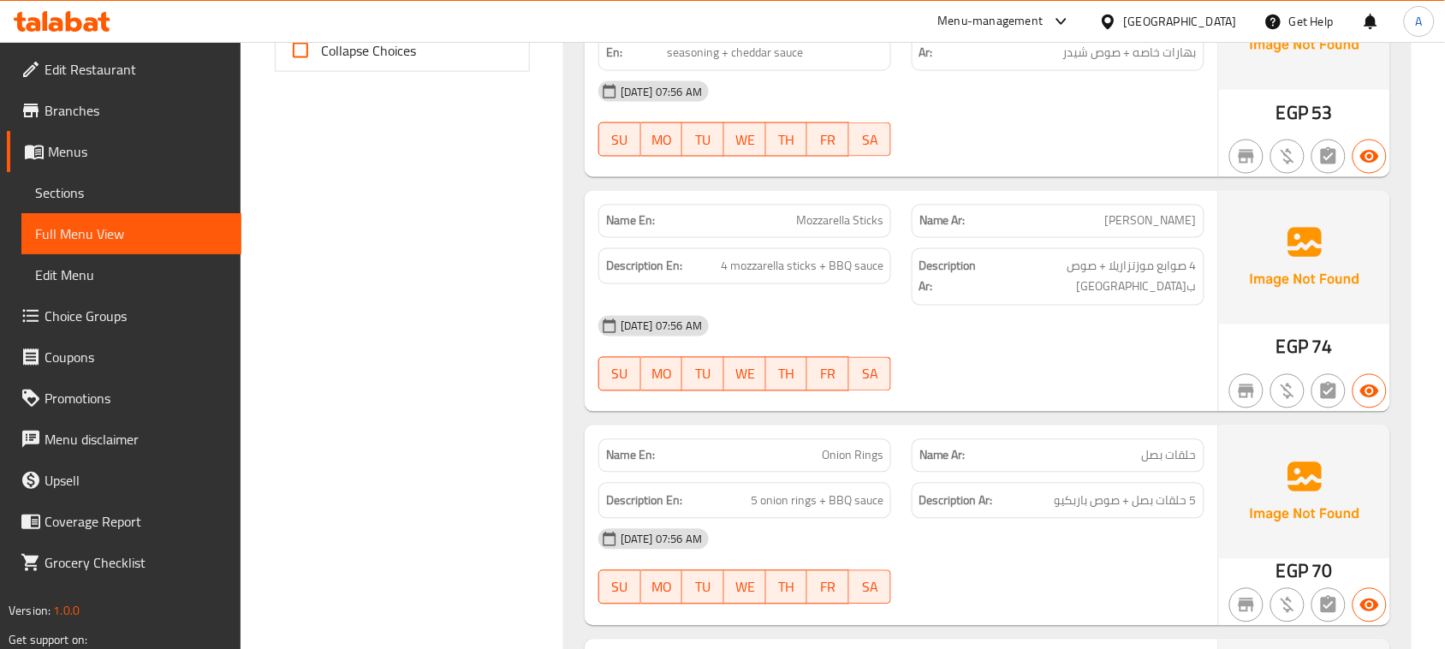
scroll to position [856, 0]
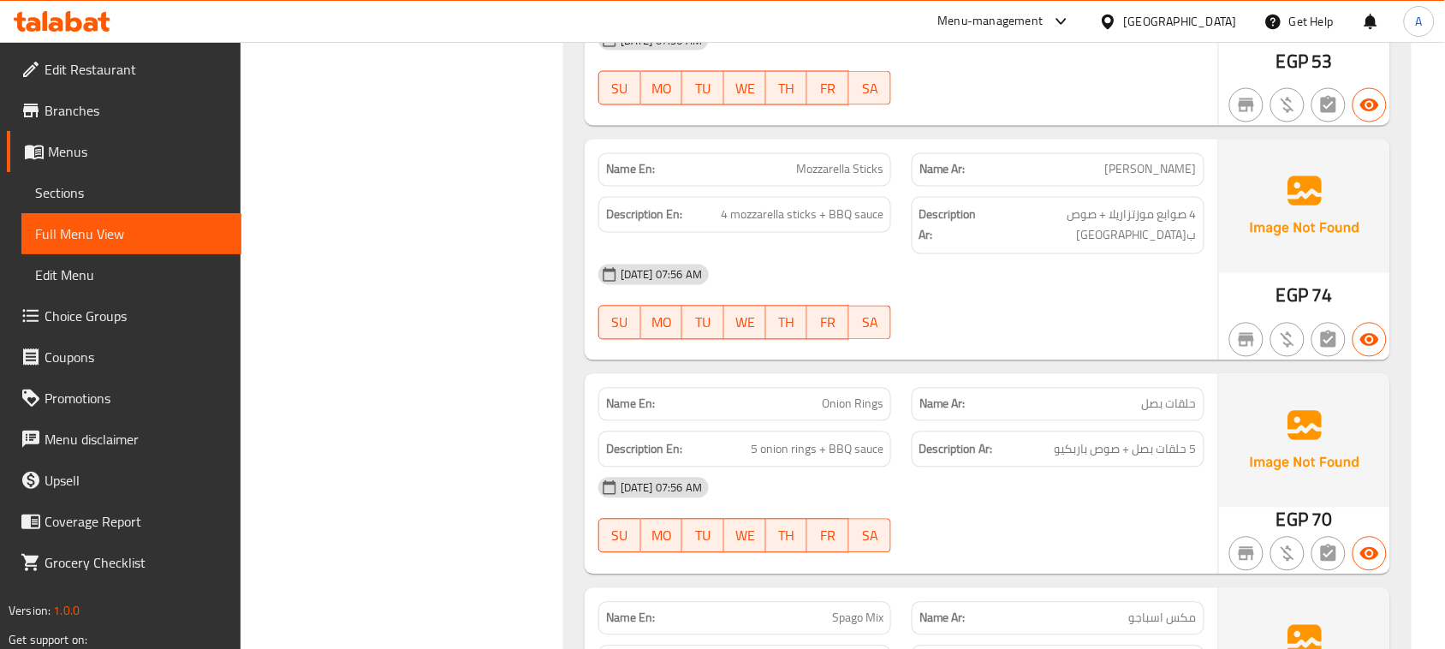
click at [1006, 388] on div "Name En: Onion Rings Name Ar: حلقات بصل" at bounding box center [901, 405] width 627 height 54
click at [1077, 342] on div "Name En: Mozzarella Sticks Name Ar: موتزاريلا ستيكس Description En: 4 mozzarell…" at bounding box center [902, 250] width 634 height 221
click at [1161, 396] on span "حلقات بصل" at bounding box center [1169, 405] width 55 height 18
drag, startPoint x: 1161, startPoint y: 394, endPoint x: 832, endPoint y: 385, distance: 328.9
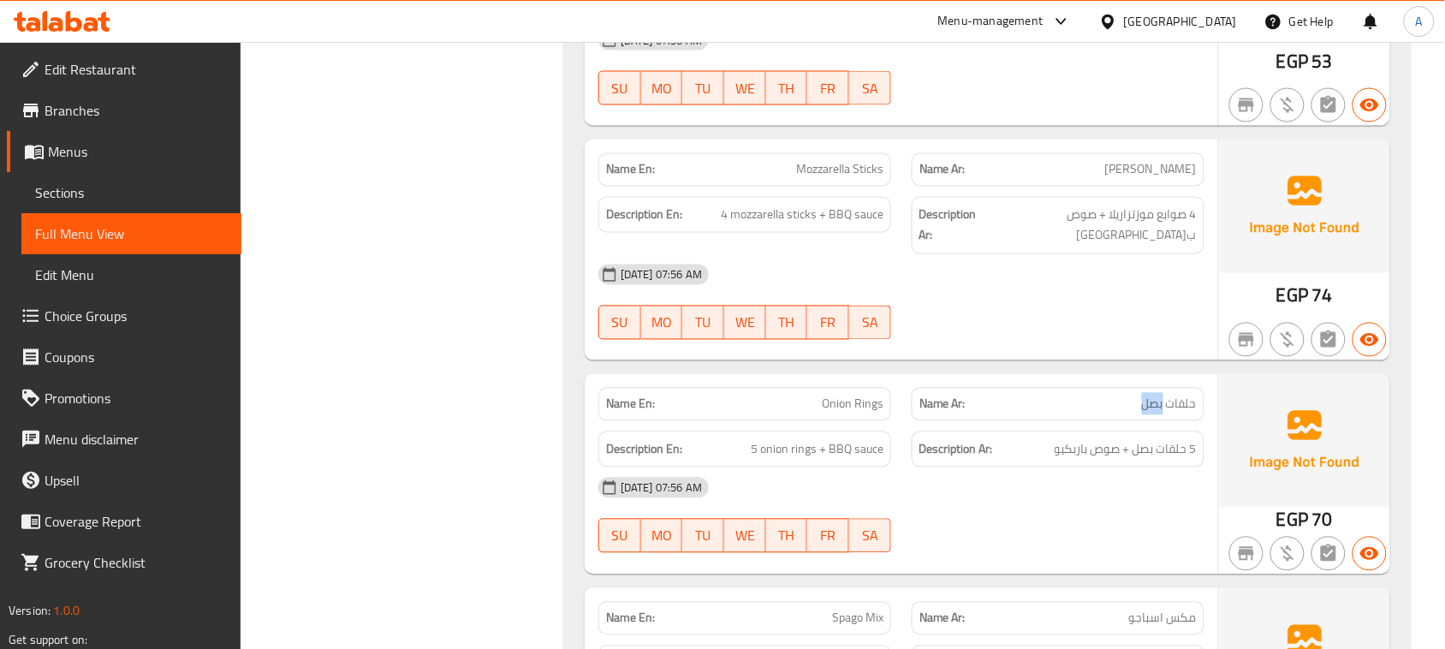
click at [827, 396] on div "Name En: Onion Rings Name Ar: حلقات بصل" at bounding box center [901, 405] width 627 height 54
click at [1016, 289] on div "[DATE] 07:56 AM SU MO TU WE TH FR SA" at bounding box center [901, 302] width 627 height 96
click at [1186, 439] on span "5 حلقات بصل + صوص باربكيو" at bounding box center [1126, 449] width 142 height 21
drag, startPoint x: 1186, startPoint y: 434, endPoint x: 651, endPoint y: 433, distance: 535.1
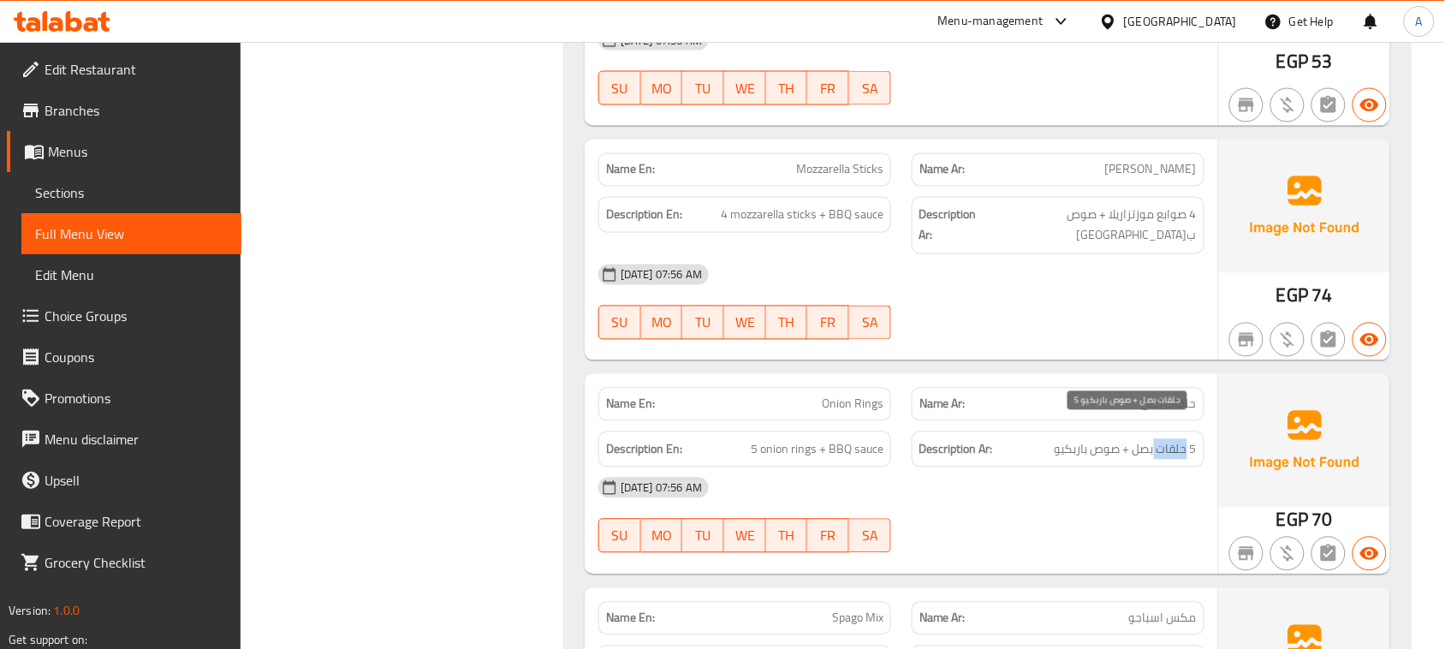
click at [651, 433] on div "Description En: 5 onion rings + BBQ sauce Description Ar: 5 حلقات بصل + صوص بار…" at bounding box center [901, 449] width 627 height 57
click at [949, 480] on div "[DATE] 07:56 AM" at bounding box center [901, 487] width 627 height 41
click at [921, 421] on div "Description En: 5 onion rings + BBQ sauce Description Ar: 5 حلقات بصل + صوص بار…" at bounding box center [901, 449] width 627 height 57
click at [991, 468] on div "[DATE] 07:56 AM" at bounding box center [901, 487] width 627 height 41
drag, startPoint x: 1136, startPoint y: 412, endPoint x: 1019, endPoint y: 441, distance: 120.9
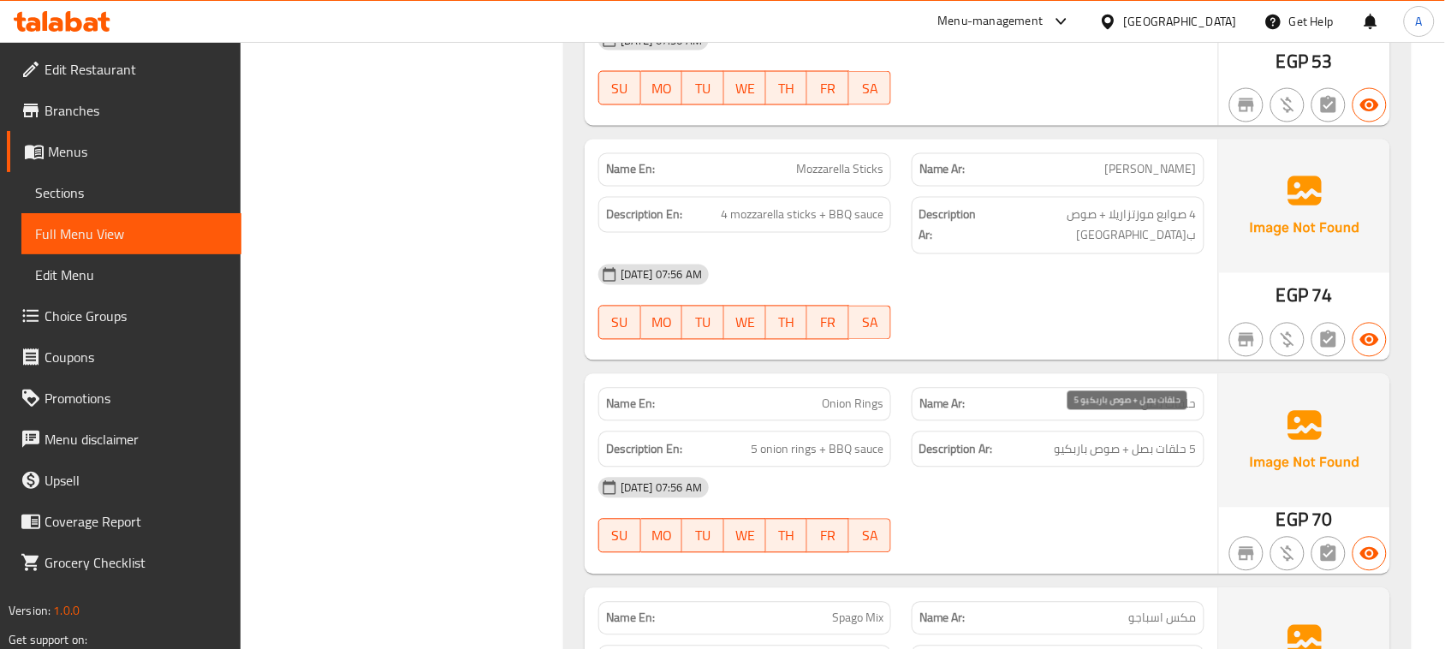
click at [1019, 441] on div "Description Ar: 5 حلقات بصل + صوص باربكيو" at bounding box center [1058, 449] width 313 height 57
drag, startPoint x: 771, startPoint y: 447, endPoint x: 979, endPoint y: 469, distance: 208.4
click at [875, 447] on div "Description En: 5 onion rings + BBQ sauce" at bounding box center [744, 450] width 293 height 37
click at [979, 469] on div "[DATE] 07:56 AM" at bounding box center [901, 487] width 627 height 41
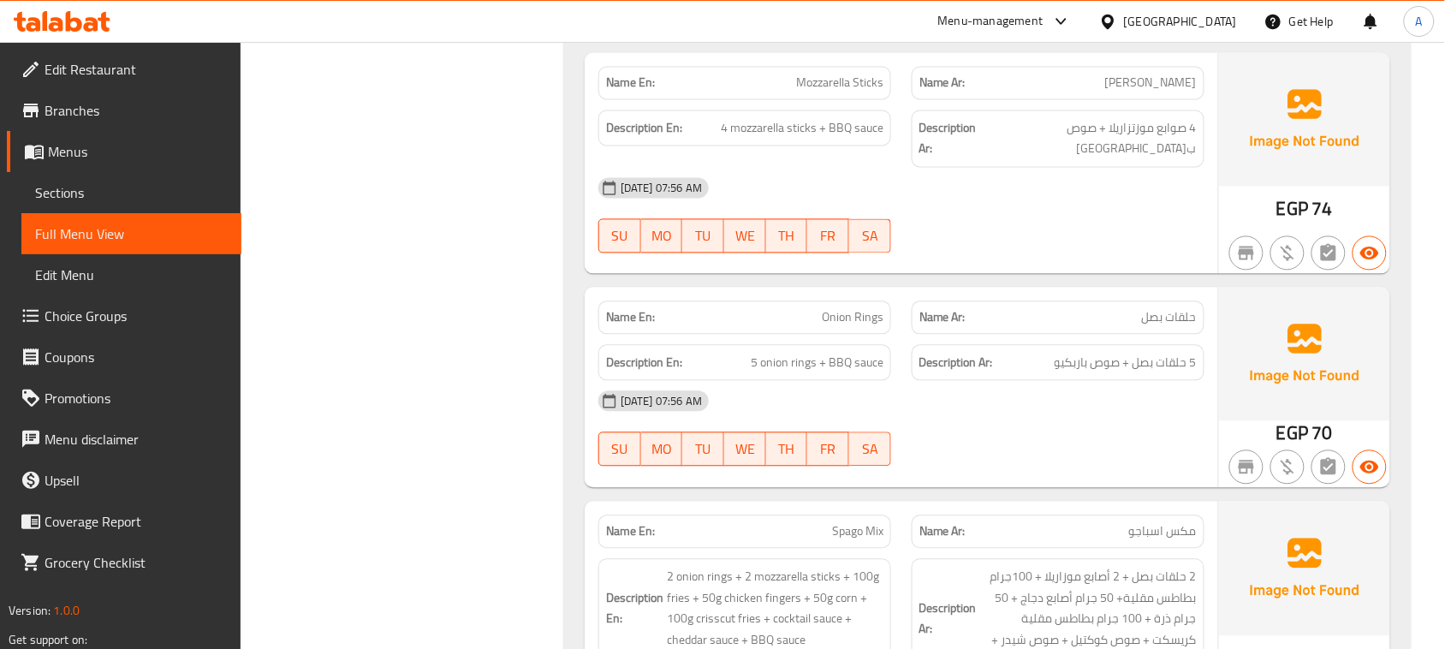
scroll to position [963, 0]
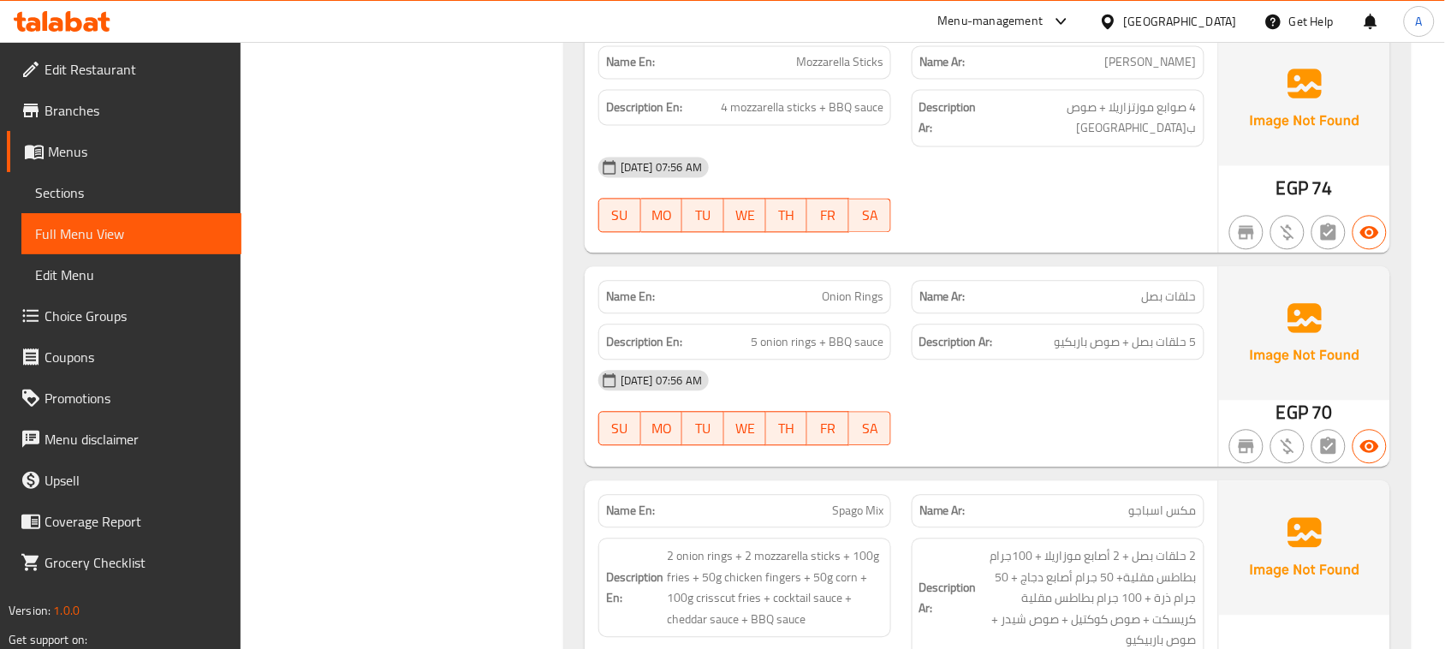
drag, startPoint x: 729, startPoint y: 463, endPoint x: 1015, endPoint y: 437, distance: 287.2
click at [981, 501] on div "Name En: Spago Mix Name Ar: مكس اسباجو Description En: 2 onion rings + 2 mozzar…" at bounding box center [902, 623] width 634 height 284
click at [1015, 414] on div "[DATE] 07:56 AM SU MO TU WE TH FR SA" at bounding box center [901, 408] width 627 height 96
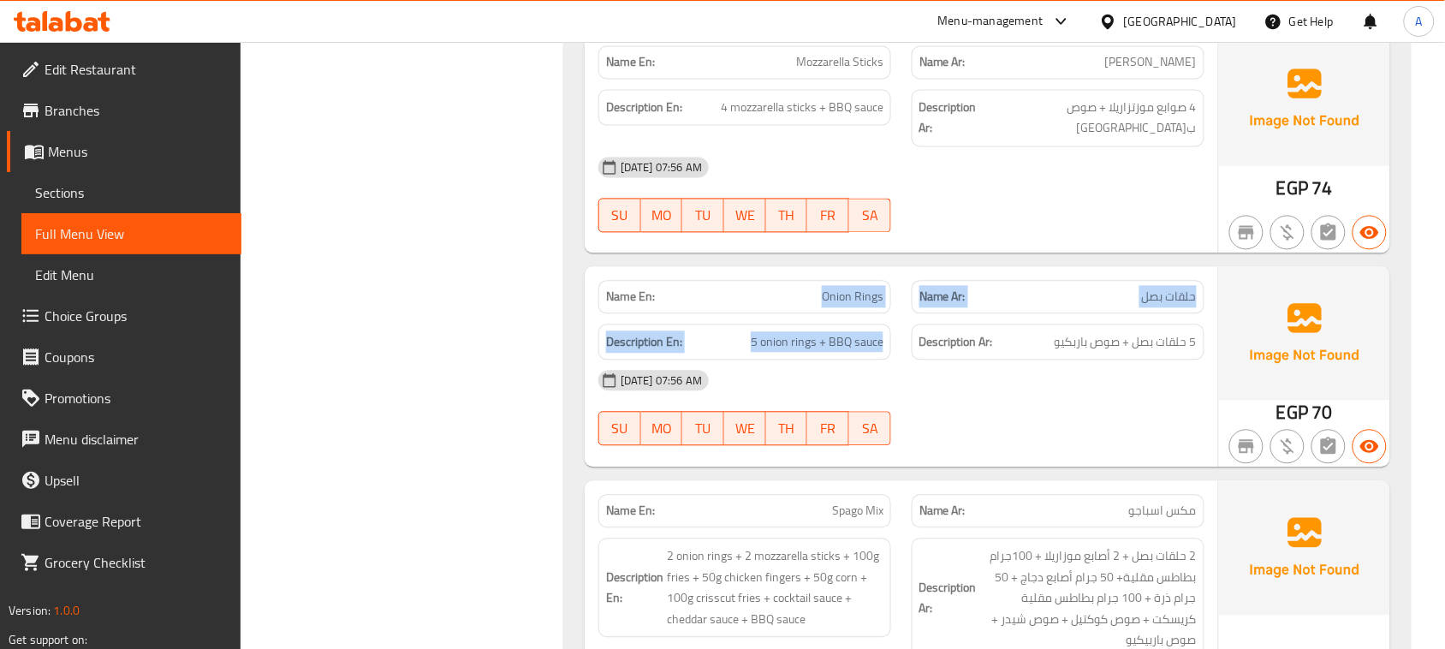
drag, startPoint x: 801, startPoint y: 268, endPoint x: 906, endPoint y: 318, distance: 116.4
click at [906, 318] on div "Name En: Onion Rings Name Ar: حلقات بصل Description En: 5 onion rings + BBQ sau…" at bounding box center [902, 367] width 634 height 200
click at [759, 332] on span "5 onion rings + BBQ sauce" at bounding box center [817, 342] width 133 height 21
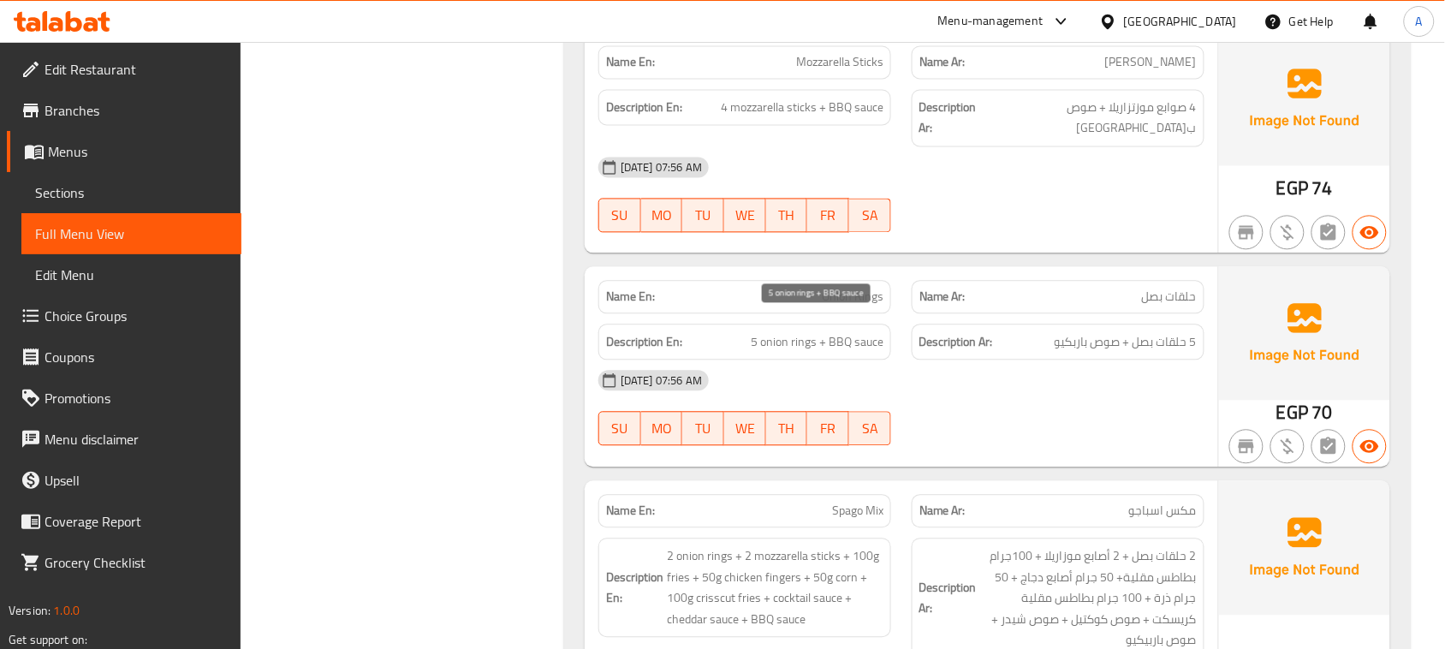
click at [759, 332] on span "5 onion rings + BBQ sauce" at bounding box center [817, 342] width 133 height 21
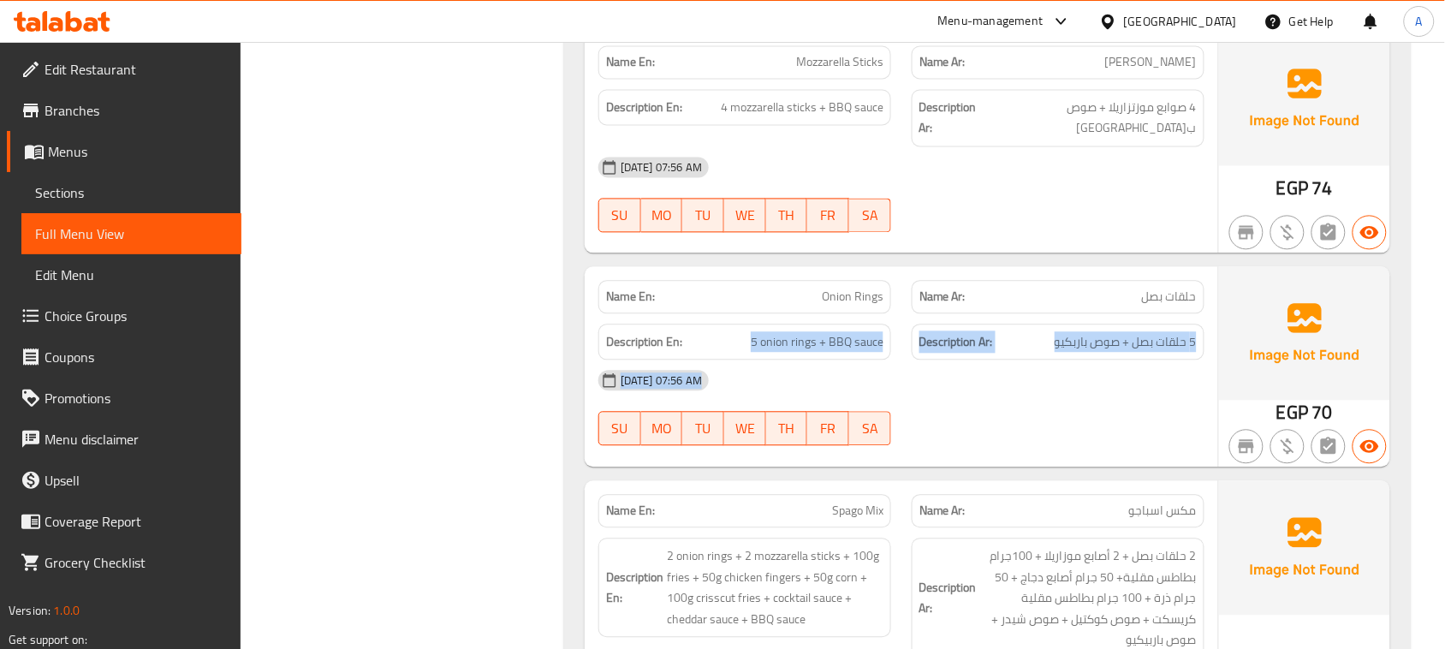
drag, startPoint x: 759, startPoint y: 331, endPoint x: 1021, endPoint y: 343, distance: 261.4
click at [1021, 343] on div "Name En: Onion Rings Name Ar: حلقات بصل Description En: 5 onion rings + BBQ sau…" at bounding box center [902, 367] width 634 height 200
click at [1066, 332] on span "5 حلقات بصل + صوص باربكيو" at bounding box center [1126, 342] width 142 height 21
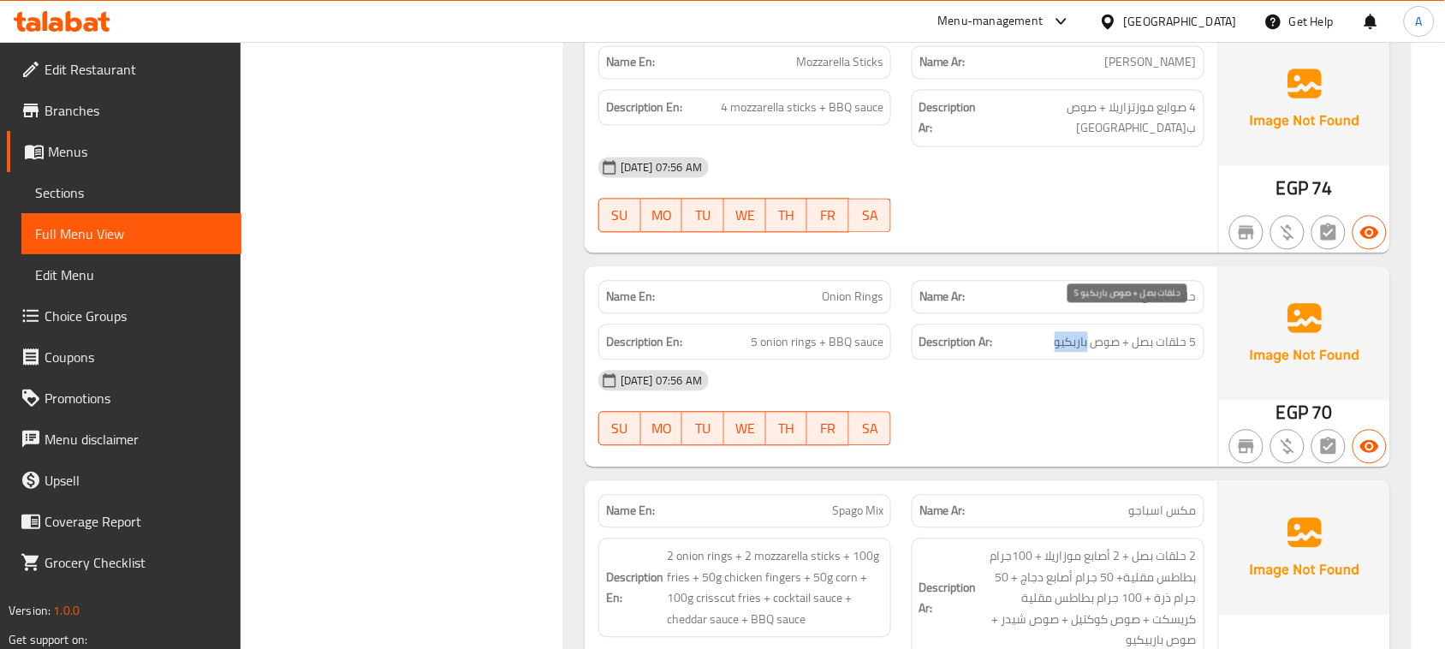
click at [1066, 332] on span "5 حلقات بصل + صوص باربكيو" at bounding box center [1126, 342] width 142 height 21
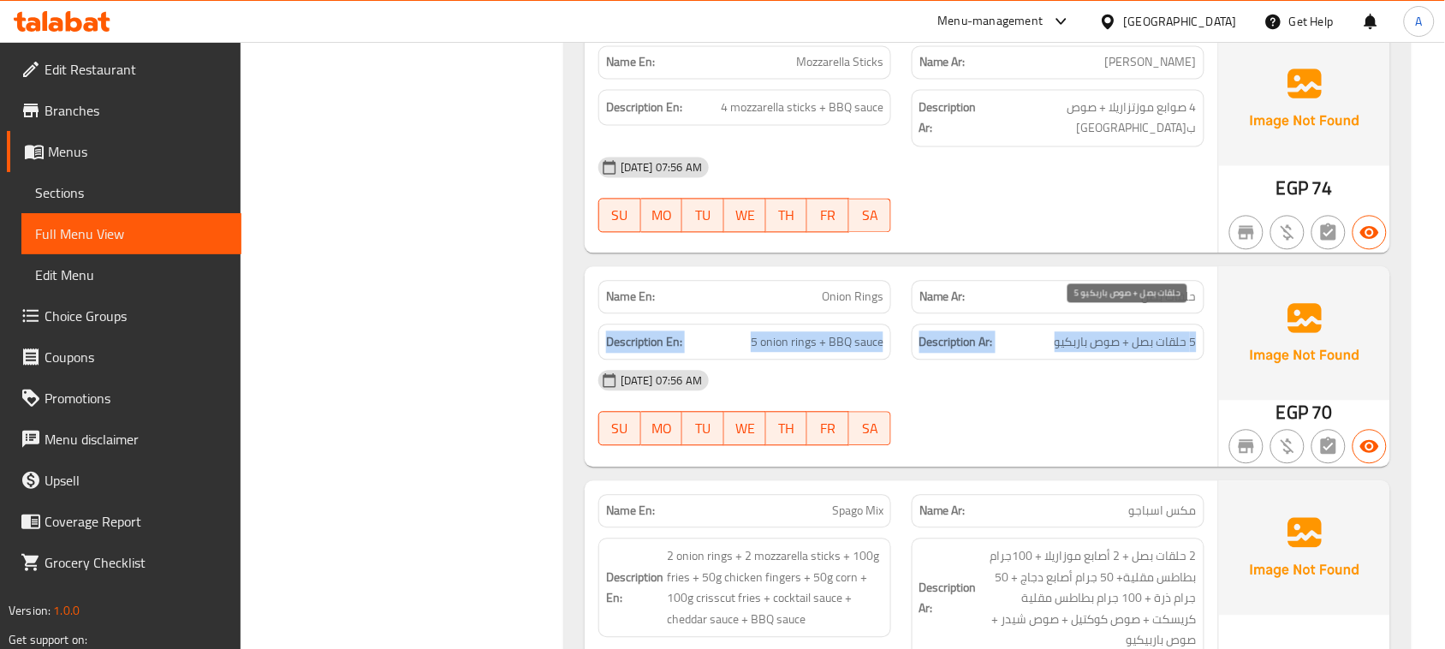
drag, startPoint x: 1066, startPoint y: 328, endPoint x: 621, endPoint y: 345, distance: 445.5
click at [602, 336] on div "Description En: 5 onion rings + BBQ sauce Description Ar: 5 حلقات بصل + صوص بار…" at bounding box center [901, 342] width 627 height 57
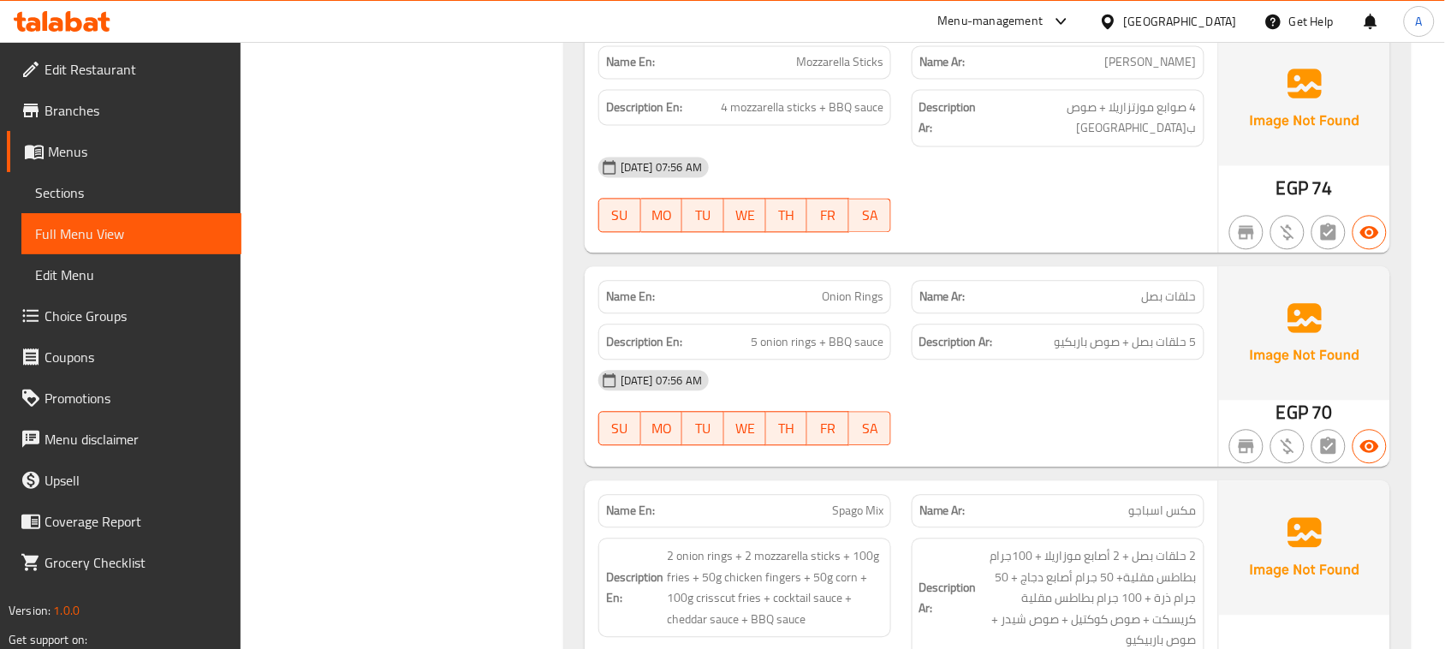
click at [1025, 395] on div "[DATE] 07:56 AM SU MO TU WE TH FR SA" at bounding box center [901, 408] width 627 height 96
drag, startPoint x: 765, startPoint y: 283, endPoint x: 972, endPoint y: 361, distance: 221.4
click at [946, 345] on div "Name En: Onion Rings Name Ar: حلقات بصل Description En: 5 onion rings + BBQ sau…" at bounding box center [902, 367] width 634 height 200
drag, startPoint x: 974, startPoint y: 364, endPoint x: 763, endPoint y: 508, distance: 255.8
click at [974, 365] on div "[DATE] 07:56 AM" at bounding box center [901, 380] width 627 height 41
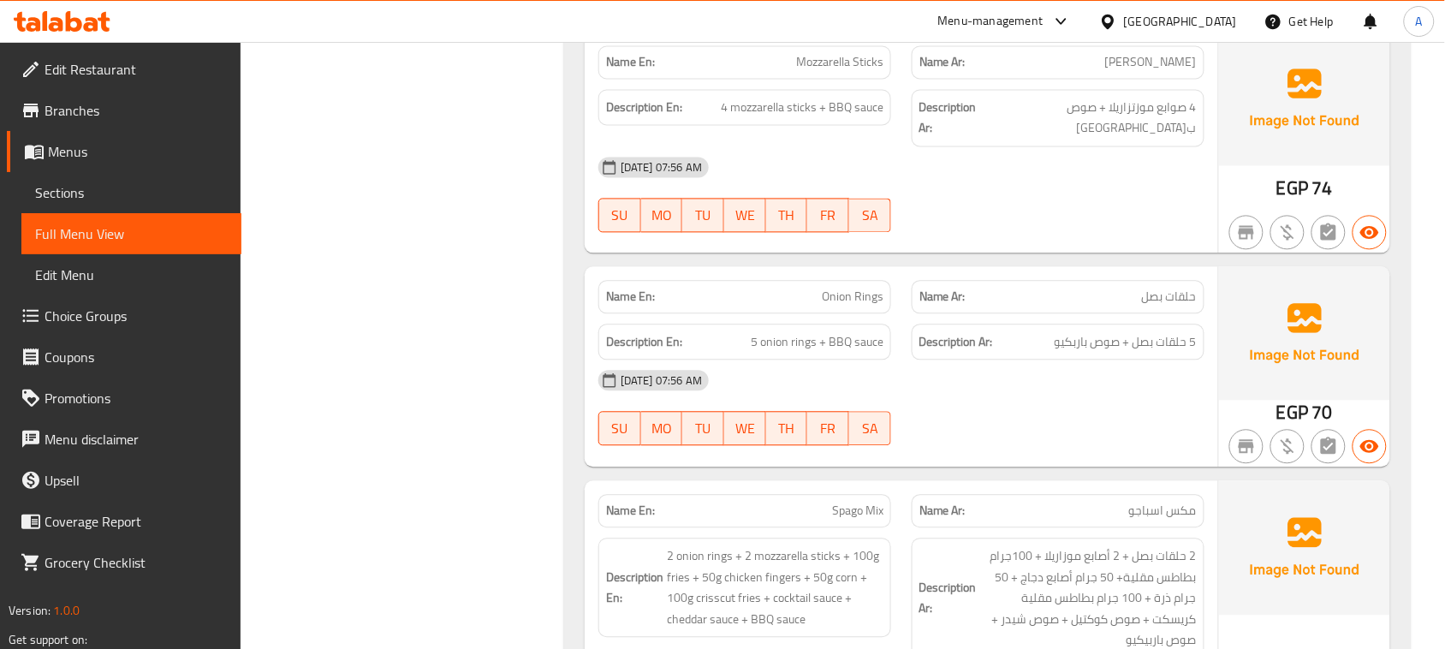
click at [1015, 495] on div "Name En: Spago Mix Name Ar: مكس اسباجو" at bounding box center [901, 512] width 627 height 54
click at [1086, 436] on div at bounding box center [1058, 446] width 313 height 21
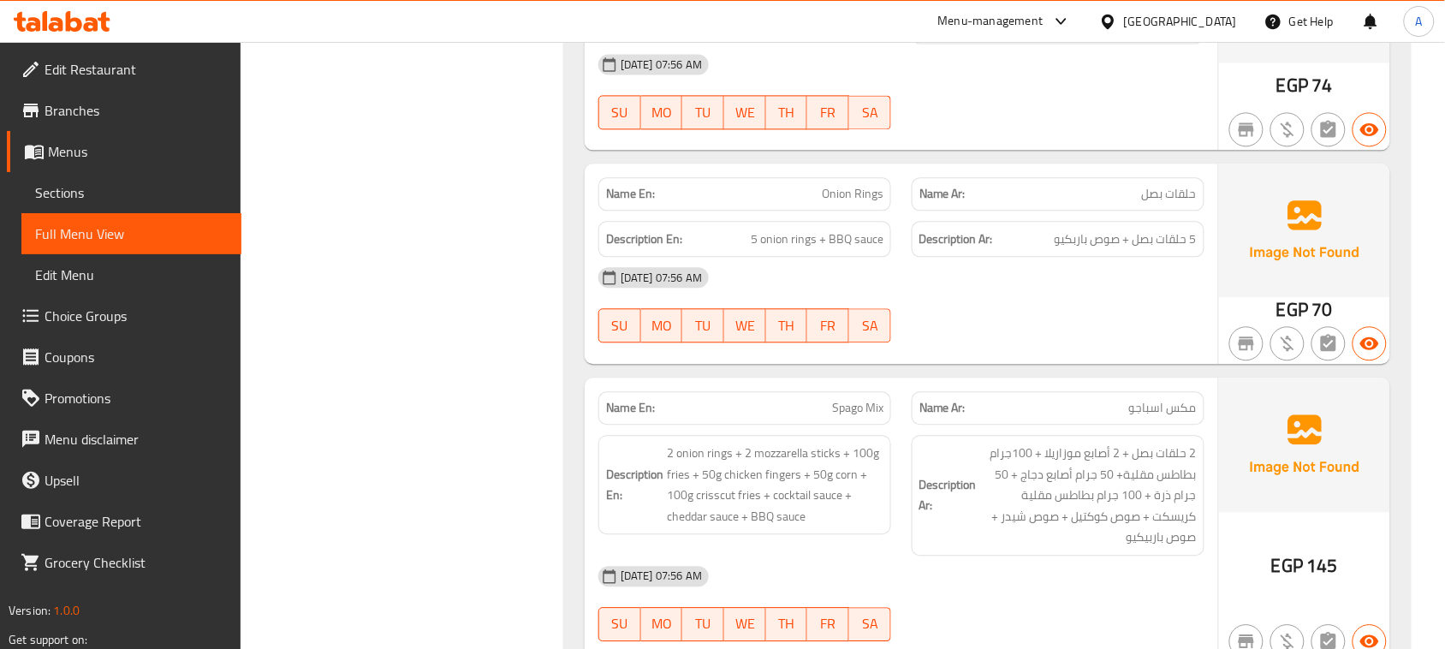
scroll to position [1177, 0]
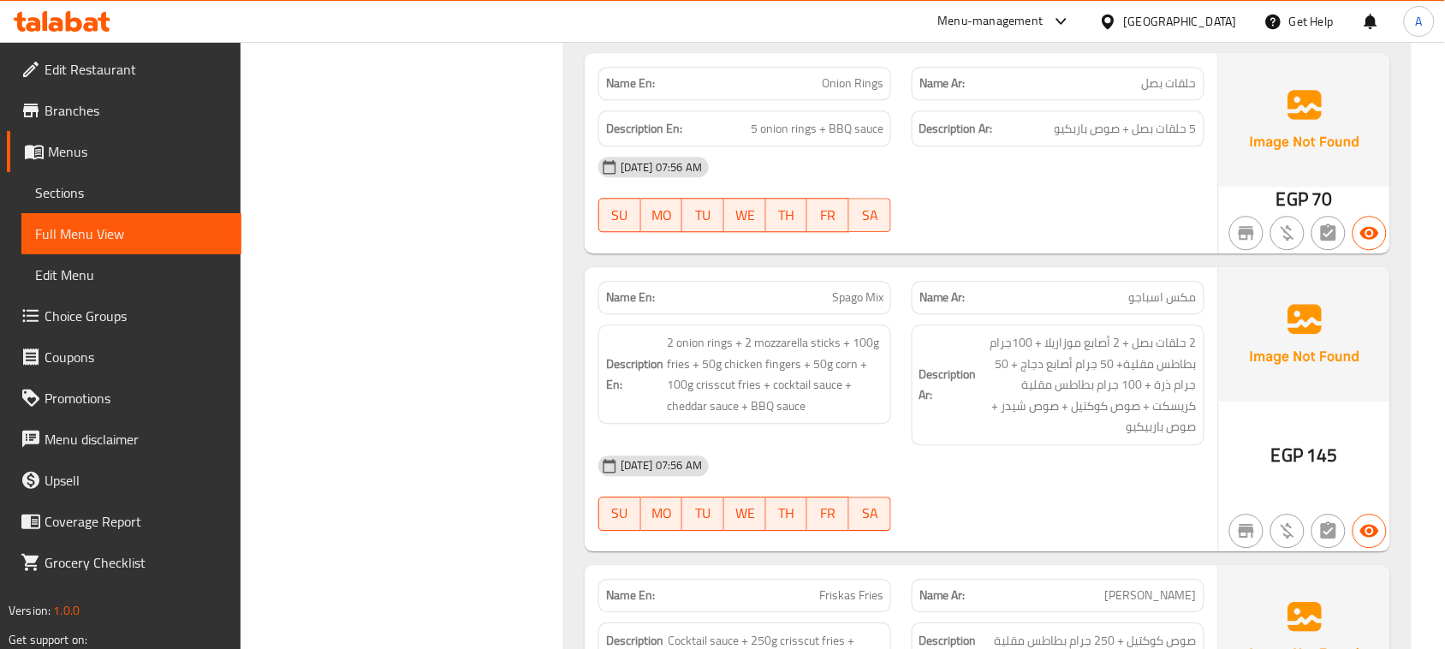
click at [1158, 314] on div "Description Ar: 2 حلقات بصل + 2 أصابع موزاريلا + 100جرام بطاطس مقلية+ 50 جرام أ…" at bounding box center [1058, 384] width 313 height 141
click at [1072, 271] on div "Name Ar: [PERSON_NAME]" at bounding box center [1058, 298] width 313 height 54
drag, startPoint x: 780, startPoint y: 277, endPoint x: 1177, endPoint y: 281, distance: 397.3
click at [1177, 281] on div "Name En: Spago Mix Name Ar: مكس اسباجو" at bounding box center [901, 298] width 627 height 54
click at [1177, 289] on span "مكس اسباجو" at bounding box center [1163, 298] width 68 height 18
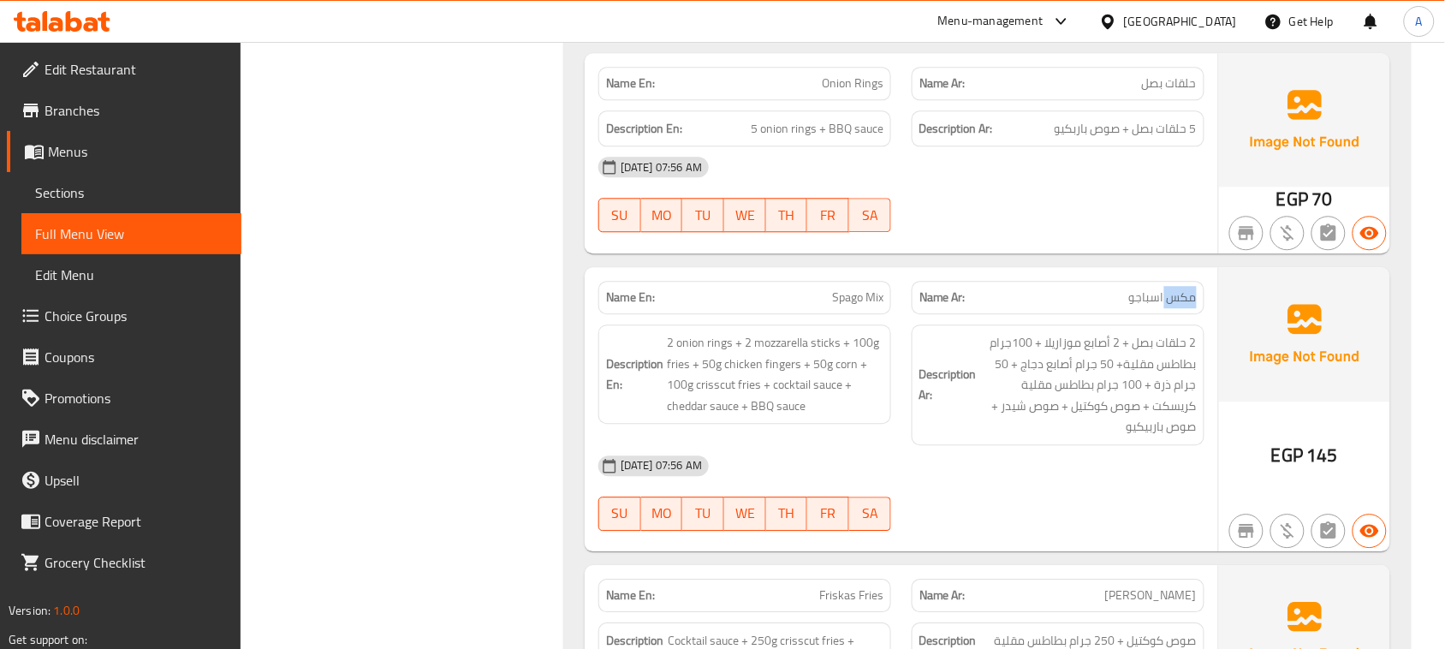
click at [1177, 289] on span "مكس اسباجو" at bounding box center [1163, 298] width 68 height 18
drag, startPoint x: 1177, startPoint y: 281, endPoint x: 741, endPoint y: 283, distance: 435.8
click at [786, 287] on div "Name En: Spago Mix Name Ar: مكس اسباجو" at bounding box center [901, 298] width 627 height 54
click at [704, 289] on p "Name En: Spago Mix" at bounding box center [744, 298] width 277 height 18
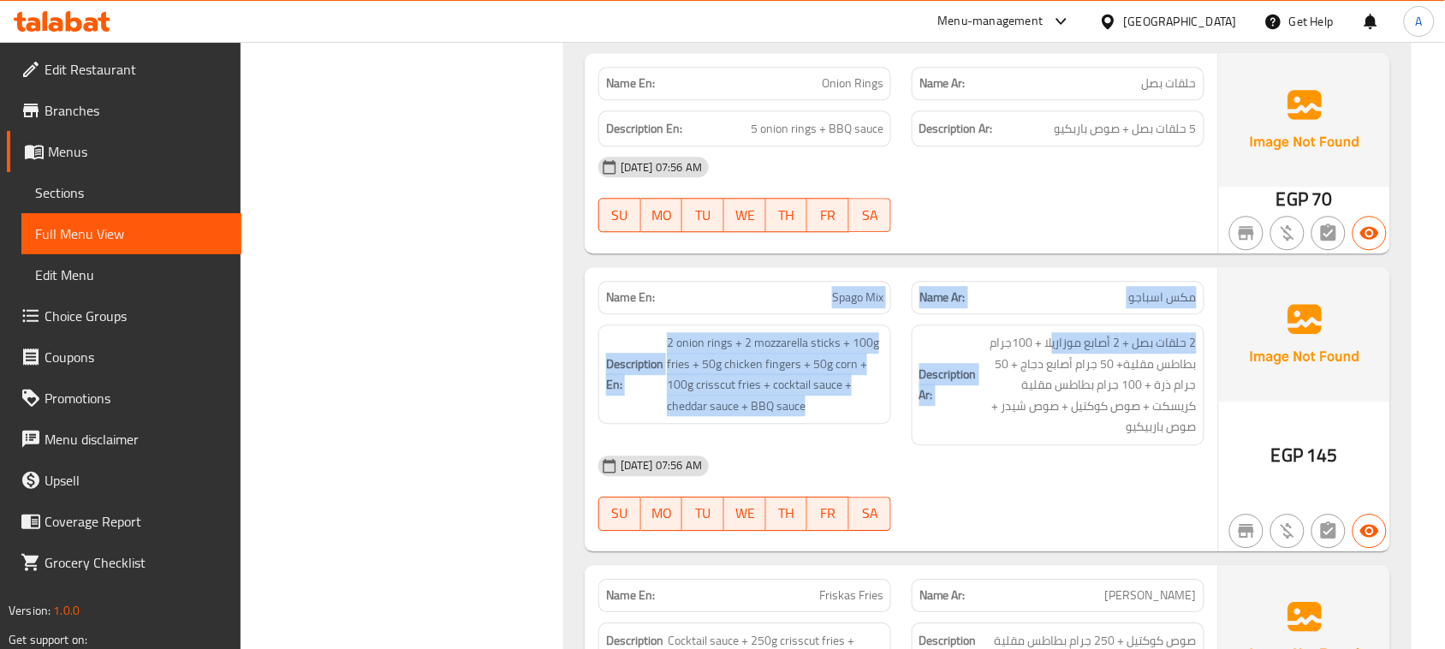
drag, startPoint x: 777, startPoint y: 267, endPoint x: 1055, endPoint y: 301, distance: 279.5
click at [1055, 301] on div "Name En: Spago Mix Name Ar: مكس اسباجو Description En: 2 onion rings + 2 mozzar…" at bounding box center [902, 409] width 634 height 284
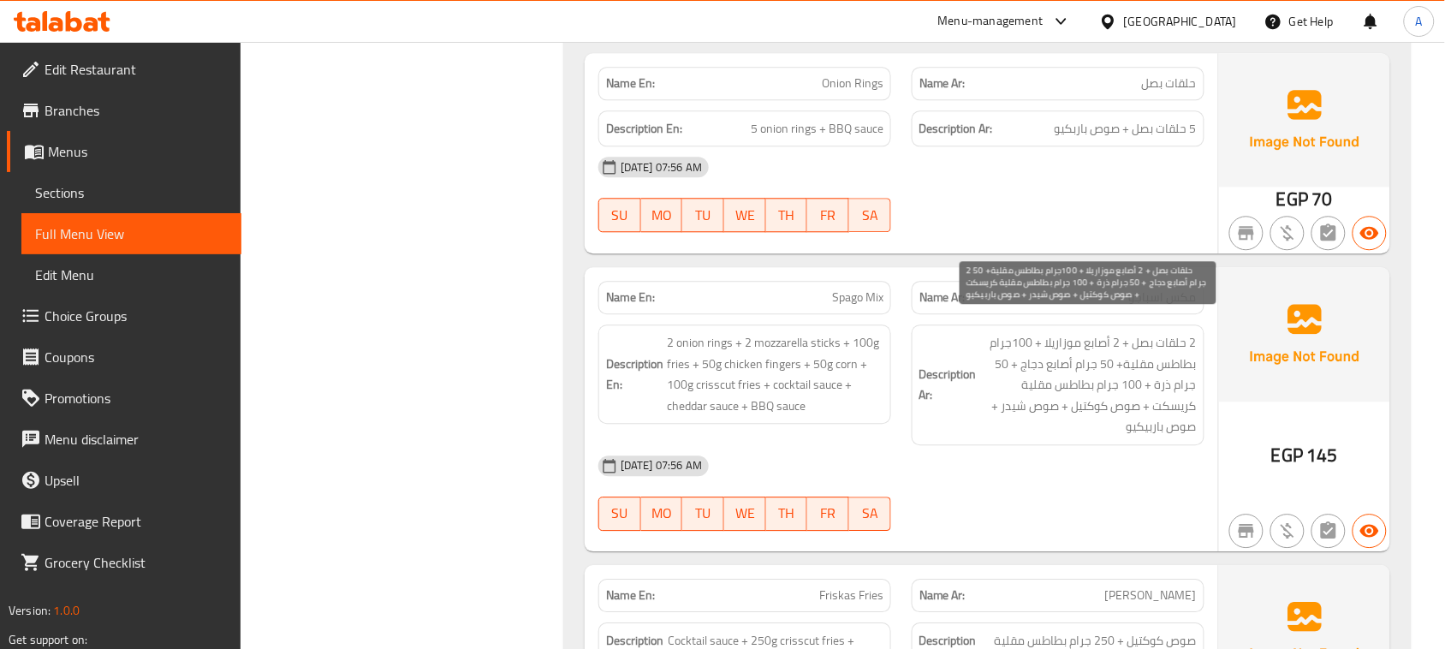
click at [1075, 395] on span "2 حلقات بصل + 2 أصابع موزاريلا + 100جرام بطاطس مقلية+ 50 جرام أصابع دجاج + 50 ج…" at bounding box center [1088, 384] width 217 height 105
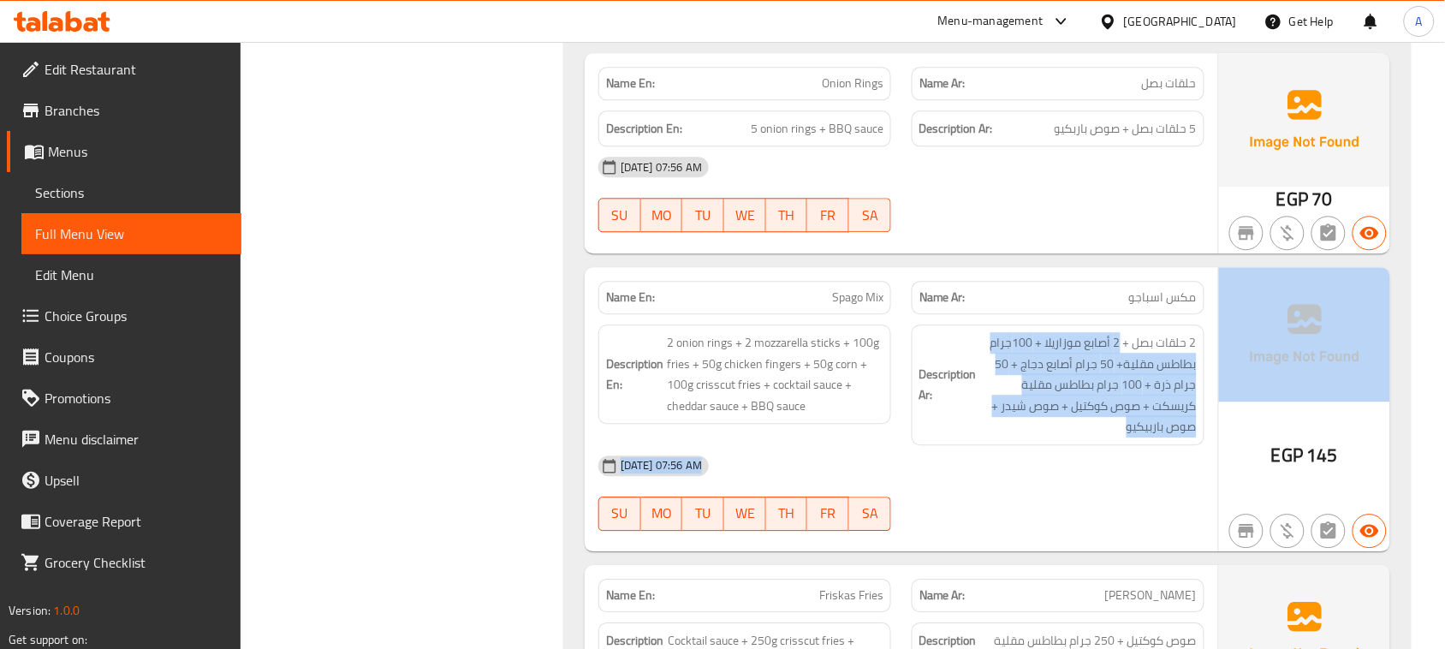
drag, startPoint x: 1122, startPoint y: 304, endPoint x: 1222, endPoint y: 327, distance: 102.8
click at [1222, 327] on div "Name En: Spago Mix Name Ar: مكس اسباجو Description En: 2 onion rings + 2 mozzar…" at bounding box center [988, 409] width 806 height 284
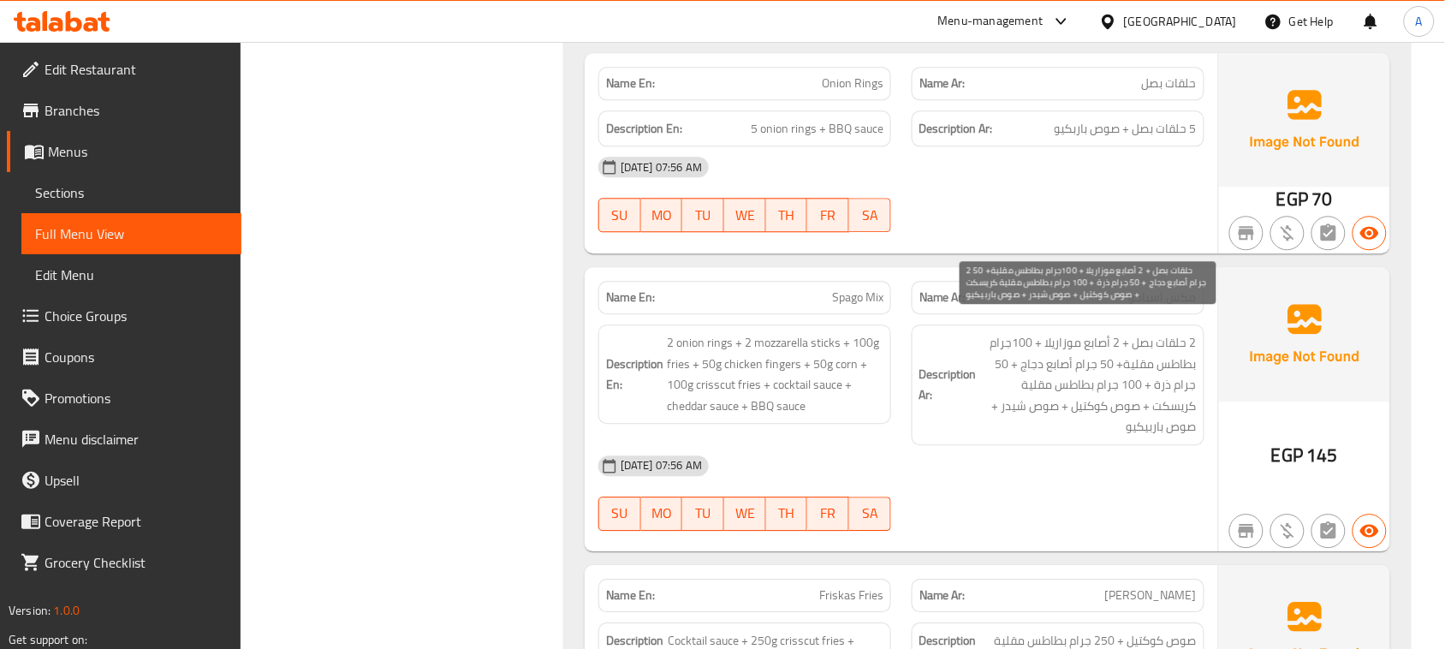
click at [1183, 332] on span "2 حلقات بصل + 2 أصابع موزاريلا + 100جرام بطاطس مقلية+ 50 جرام أصابع دجاج + 50 ج…" at bounding box center [1088, 384] width 217 height 105
drag, startPoint x: 1113, startPoint y: 334, endPoint x: 1011, endPoint y: 323, distance: 102.5
click at [1011, 332] on span "2 حلقات بصل + 2 أصابع موزاريلا + 100جرام بطاطس مقلية+ 50 جرام أصابع دجاج + 50 ج…" at bounding box center [1088, 384] width 217 height 105
click at [1013, 332] on span "2 حلقات بصل + 2 أصابع موزاريلا + 100جرام بطاطس مقلية+ 50 جرام أصابع دجاج + 50 ج…" at bounding box center [1088, 384] width 217 height 105
drag, startPoint x: 1013, startPoint y: 319, endPoint x: 996, endPoint y: 319, distance: 17.1
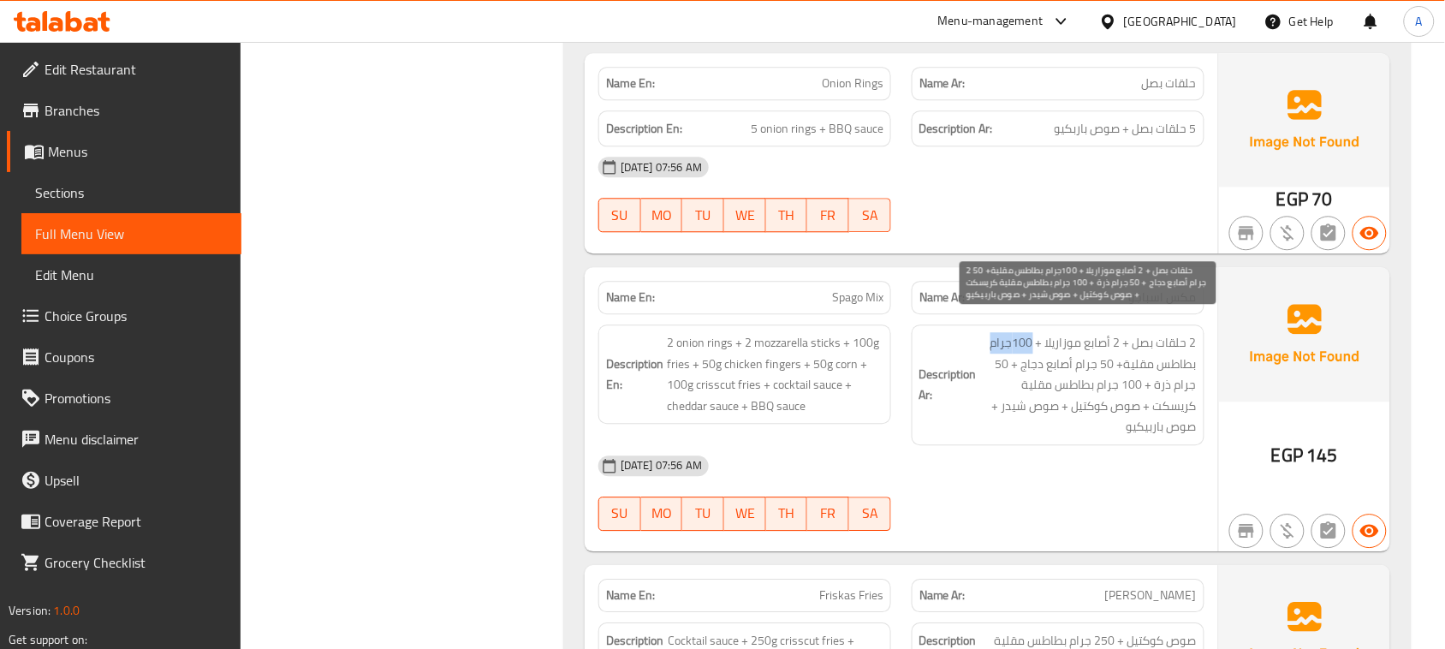
click at [996, 332] on span "2 حلقات بصل + 2 أصابع موزاريلا + 100جرام بطاطس مقلية+ 50 جرام أصابع دجاج + 50 ج…" at bounding box center [1088, 384] width 217 height 105
drag, startPoint x: 1178, startPoint y: 349, endPoint x: 1131, endPoint y: 348, distance: 47.1
click at [1133, 348] on span "2 حلقات بصل + 2 أصابع موزاريلا + 100جرام بطاطس مقلية+ 50 جرام أصابع دجاج + 50 ج…" at bounding box center [1088, 384] width 217 height 105
drag, startPoint x: 1083, startPoint y: 347, endPoint x: 1000, endPoint y: 347, distance: 83.0
click at [1000, 347] on span "2 حلقات بصل + 2 أصابع موزاريلا + 100جرام بطاطس مقلية+ 50 جرام أصابع دجاج + 50 ج…" at bounding box center [1088, 384] width 217 height 105
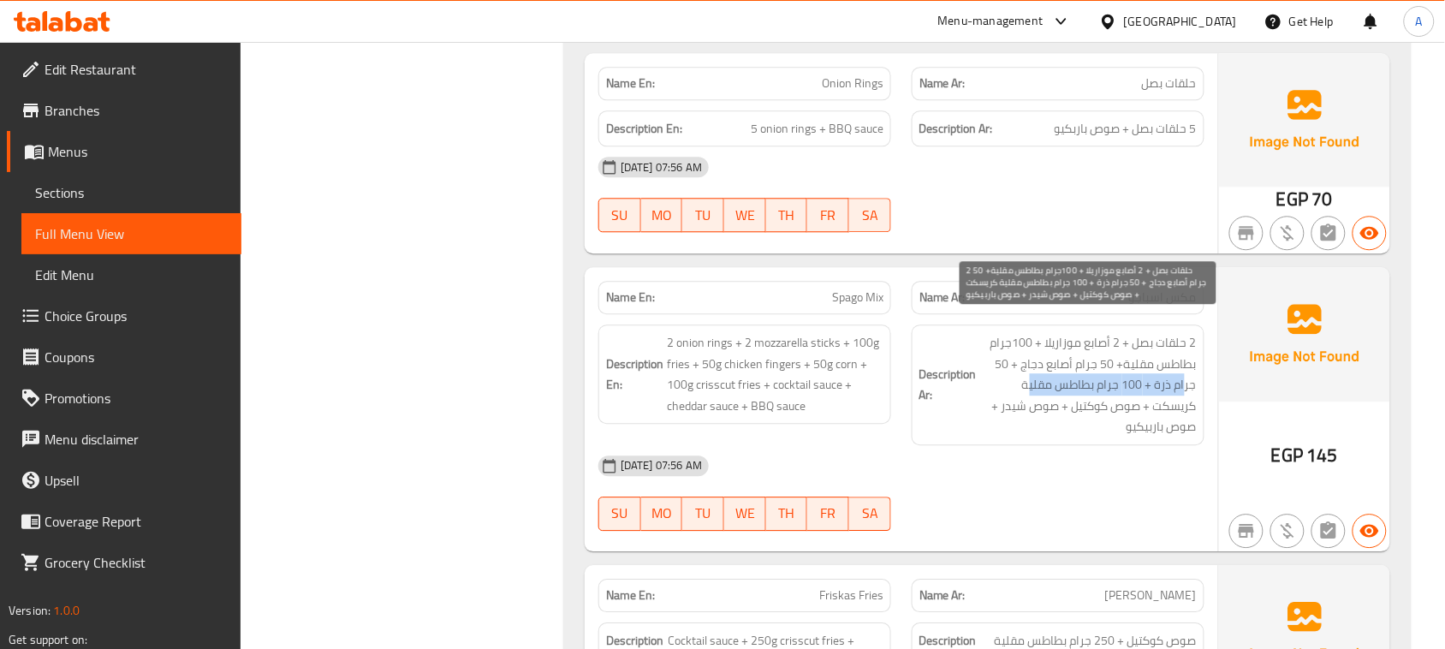
drag, startPoint x: 1162, startPoint y: 368, endPoint x: 1032, endPoint y: 364, distance: 130.2
click at [1032, 364] on span "2 حلقات بصل + 2 أصابع موزاريلا + 100جرام بطاطس مقلية+ 50 جرام أصابع دجاج + 50 ج…" at bounding box center [1088, 384] width 217 height 105
drag, startPoint x: 1167, startPoint y: 390, endPoint x: 1057, endPoint y: 387, distance: 109.6
click at [1057, 387] on span "2 حلقات بصل + 2 أصابع موزاريلا + 100جرام بطاطس مقلية+ 50 جرام أصابع دجاج + 50 ج…" at bounding box center [1088, 384] width 217 height 105
click at [1116, 412] on span "2 حلقات بصل + 2 أصابع موزاريلا + 100جرام بطاطس مقلية+ 50 جرام أصابع دجاج + 50 ج…" at bounding box center [1088, 384] width 217 height 105
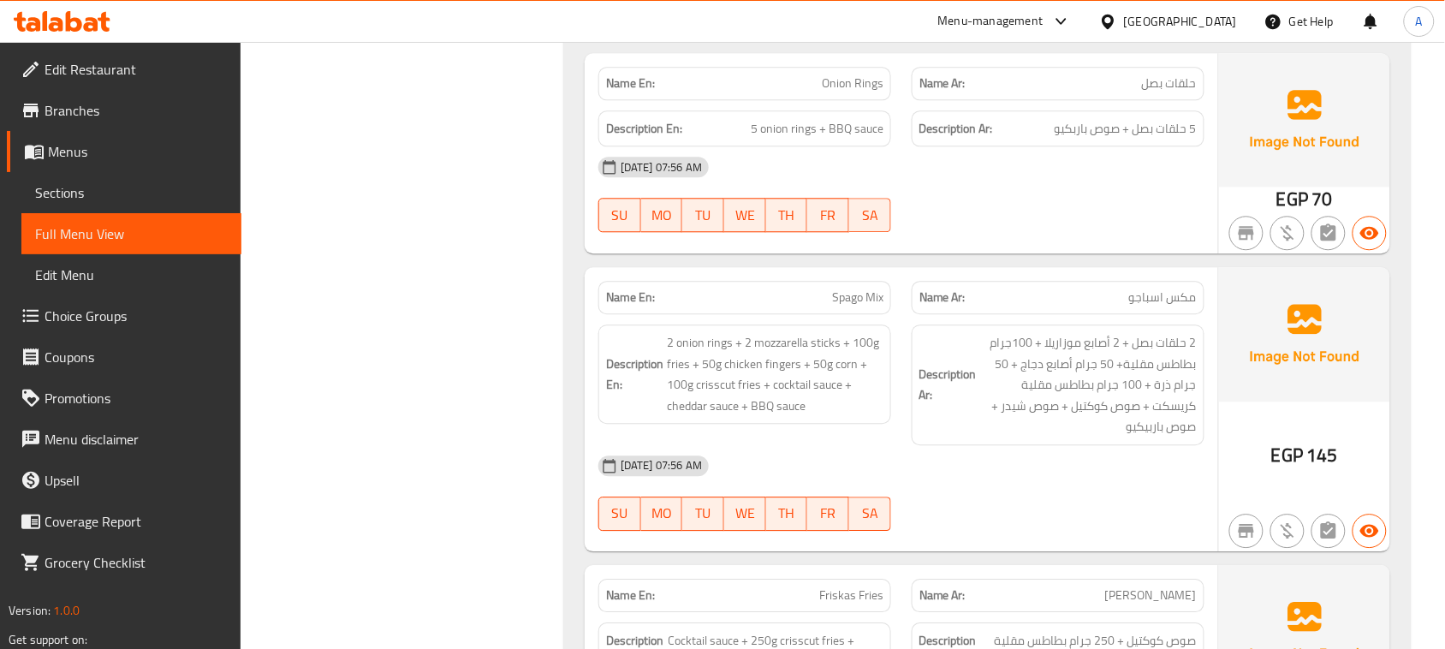
click at [1097, 476] on div "[DATE] 07:56 AM SU MO TU WE TH FR SA" at bounding box center [901, 493] width 627 height 96
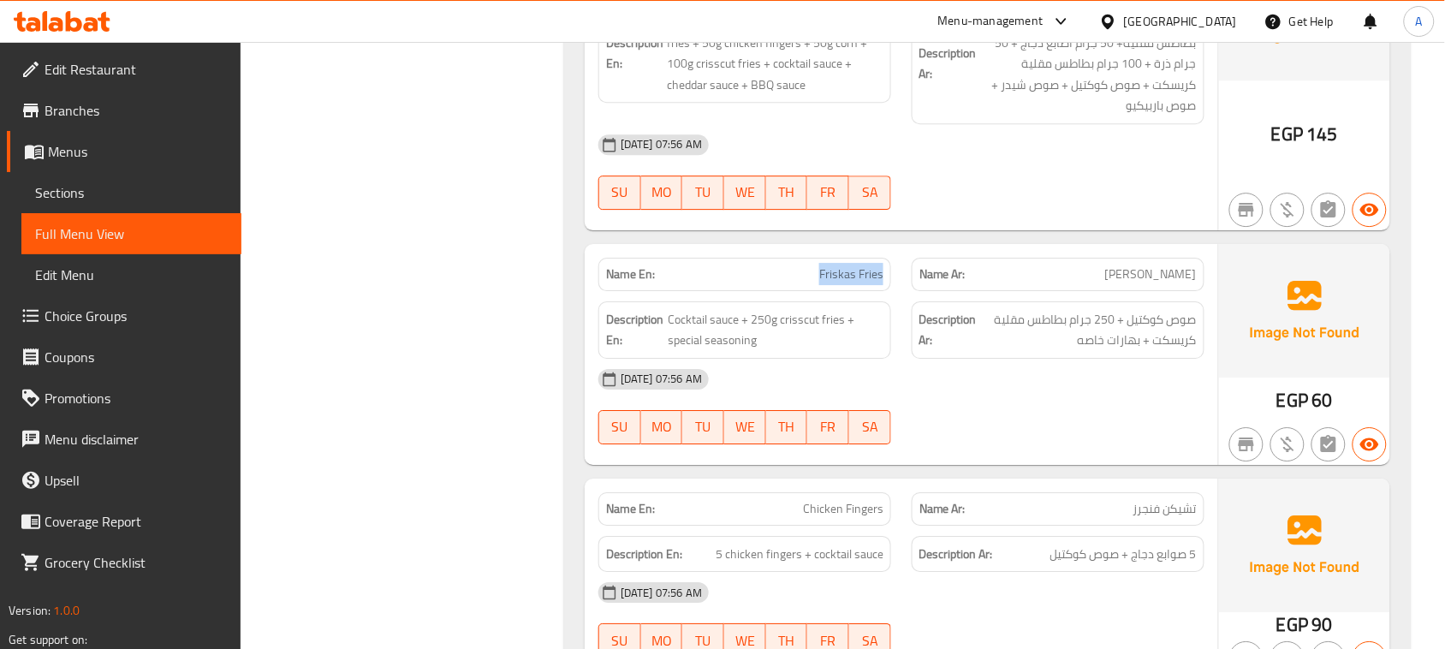
drag, startPoint x: 906, startPoint y: 264, endPoint x: 994, endPoint y: 292, distance: 92.6
click at [963, 277] on div "Name En: Friskas Fries Name Ar: فرسكاس فرايز Description En: Cocktail sauce + 2…" at bounding box center [902, 354] width 634 height 221
drag, startPoint x: 985, startPoint y: 438, endPoint x: 973, endPoint y: 438, distance: 12.0
click at [977, 438] on div "Name En: Friskas Fries Name Ar: فرسكاس فرايز Description En: Cocktail sauce + 2…" at bounding box center [902, 354] width 634 height 221
drag, startPoint x: 1158, startPoint y: 306, endPoint x: 1126, endPoint y: 306, distance: 32.5
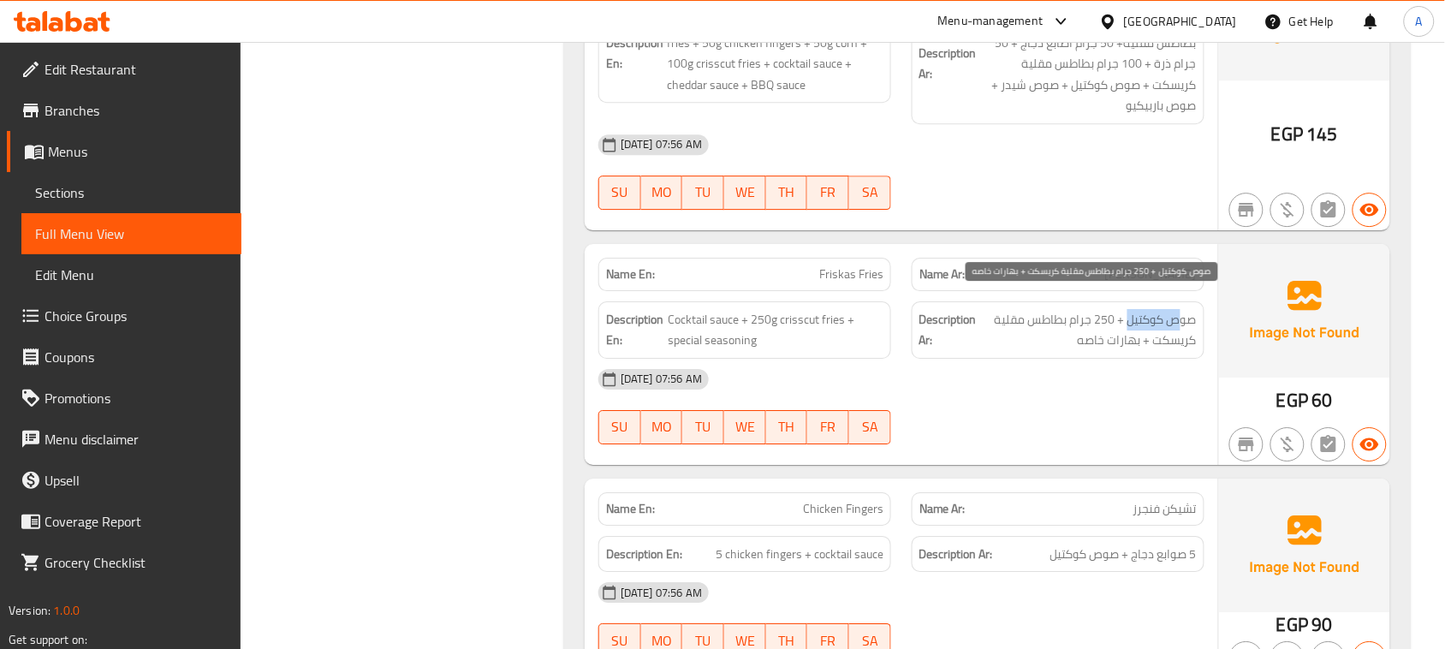
click at [1126, 309] on span "صوص كوكتيل + 250 جرام بطاطس مقلية كريسكت + بهارات خاصه" at bounding box center [1088, 330] width 217 height 42
drag, startPoint x: 1084, startPoint y: 304, endPoint x: 987, endPoint y: 294, distance: 97.3
click at [987, 309] on span "صوص كوكتيل + 250 جرام بطاطس مقلية كريسكت + بهارات خاصه" at bounding box center [1088, 330] width 217 height 42
click at [1043, 359] on div "[DATE] 07:56 AM" at bounding box center [901, 379] width 627 height 41
drag, startPoint x: 1179, startPoint y: 317, endPoint x: 1097, endPoint y: 319, distance: 82.2
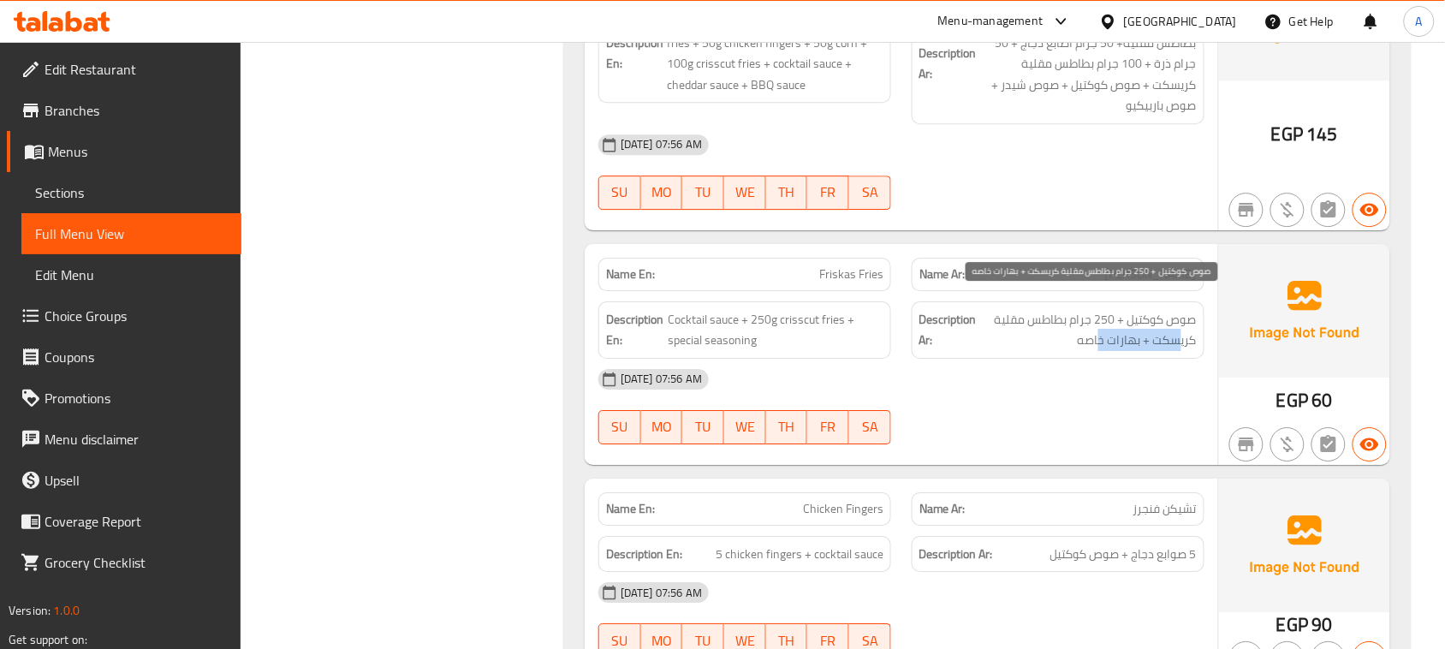
click at [1098, 318] on span "صوص كوكتيل + 250 جرام بطاطس مقلية كريسكت + بهارات خاصه" at bounding box center [1088, 330] width 217 height 42
click at [1097, 319] on span "صوص كوكتيل + 250 جرام بطاطس مقلية كريسكت + بهارات خاصه" at bounding box center [1088, 330] width 217 height 42
click at [1062, 360] on div "[DATE] 07:56 AM" at bounding box center [901, 379] width 627 height 41
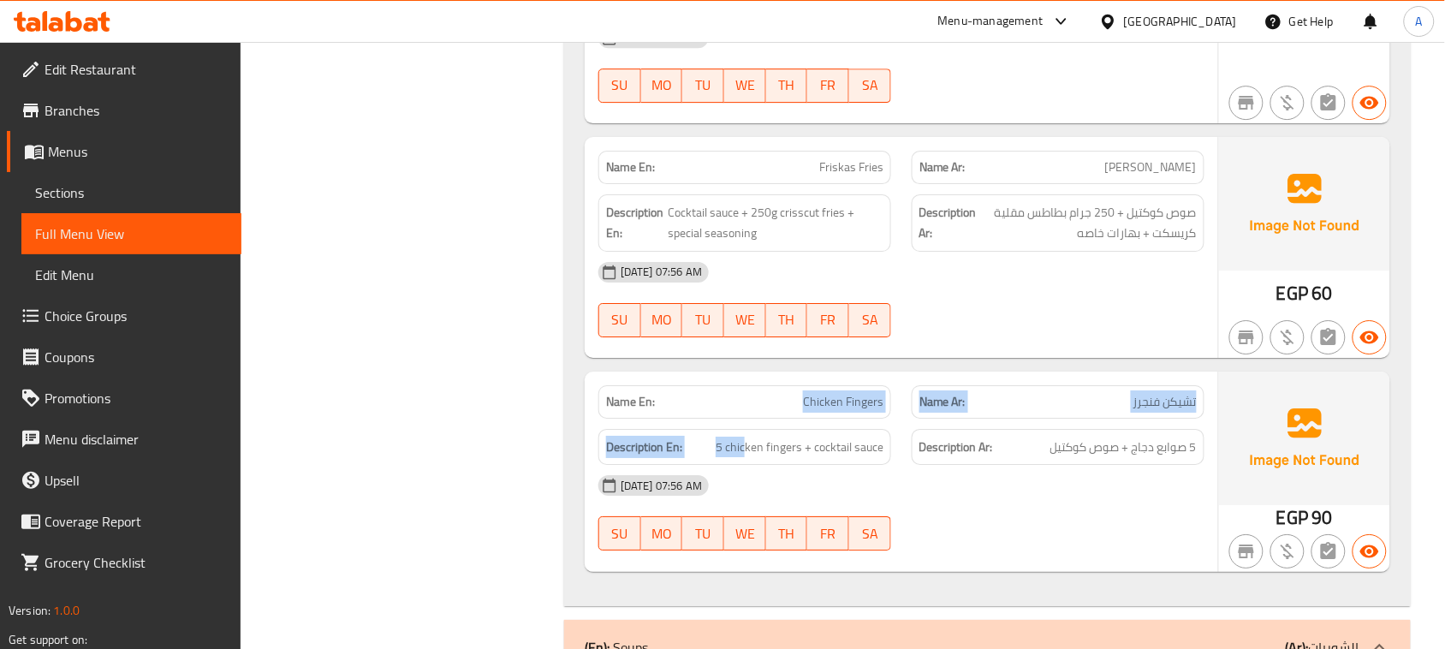
drag, startPoint x: 746, startPoint y: 408, endPoint x: 949, endPoint y: 395, distance: 203.3
click at [933, 396] on div "Name En: Chicken Fingers Name Ar: تشيكن فنجرز Description En: 5 chicken fingers…" at bounding box center [902, 472] width 634 height 200
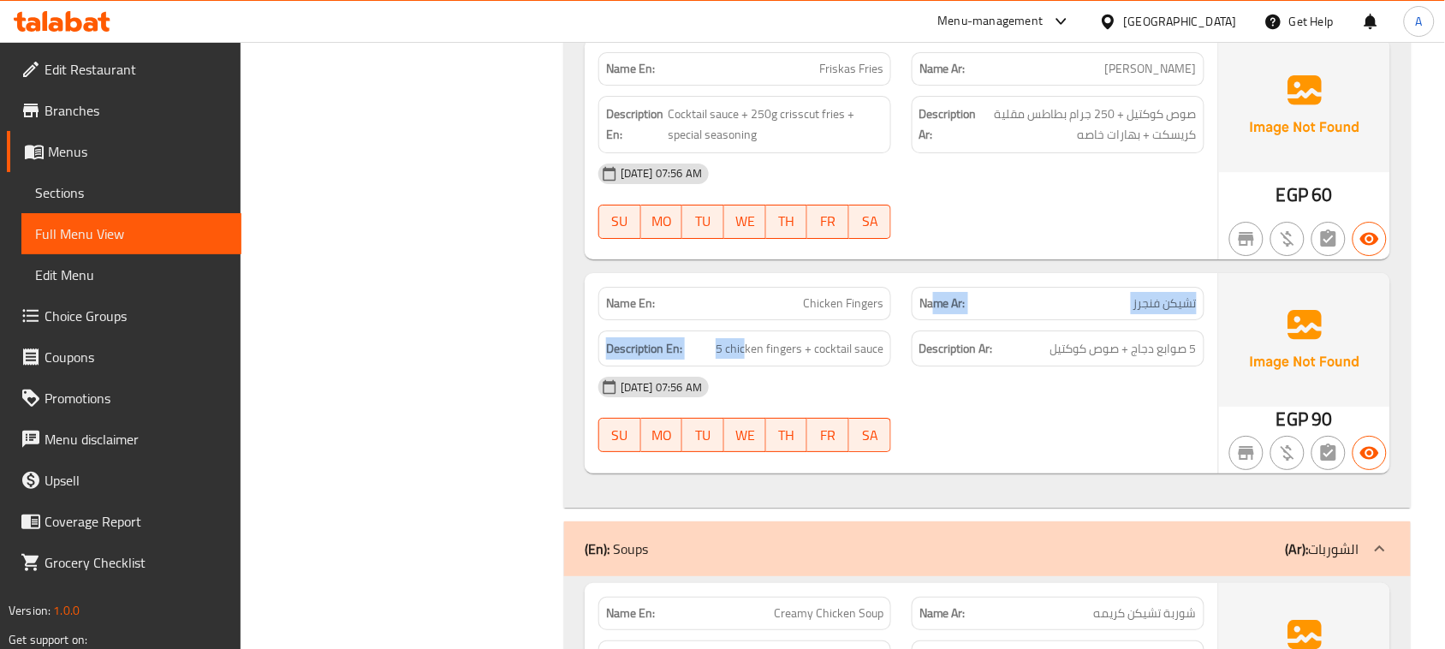
scroll to position [1819, 0]
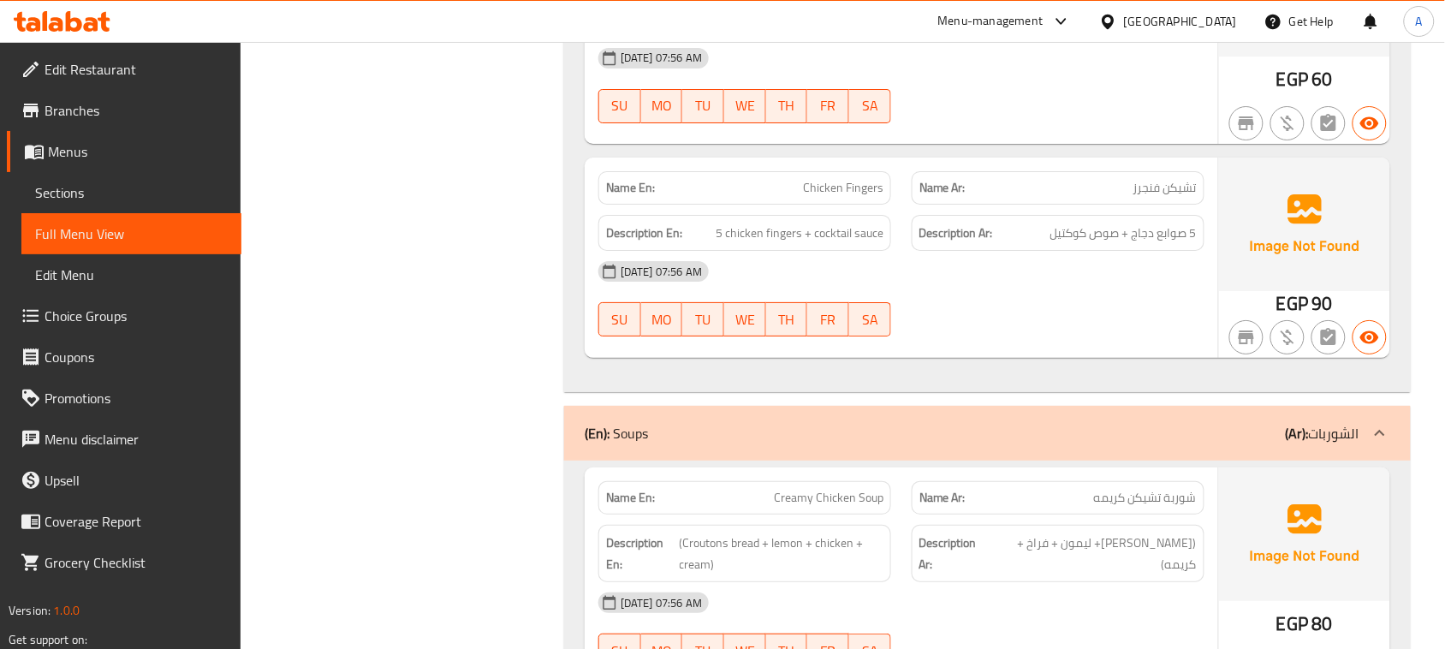
click at [1004, 326] on div at bounding box center [1058, 336] width 313 height 21
drag, startPoint x: 708, startPoint y: 231, endPoint x: 878, endPoint y: 277, distance: 176.3
click at [785, 242] on div "Name En: Chicken Fingers Name Ar: تشيكن فنجرز Description En: 5 chicken fingers…" at bounding box center [902, 258] width 634 height 200
click at [905, 283] on div "[DATE] 07:56 AM SU MO TU WE TH FR SA" at bounding box center [901, 299] width 627 height 96
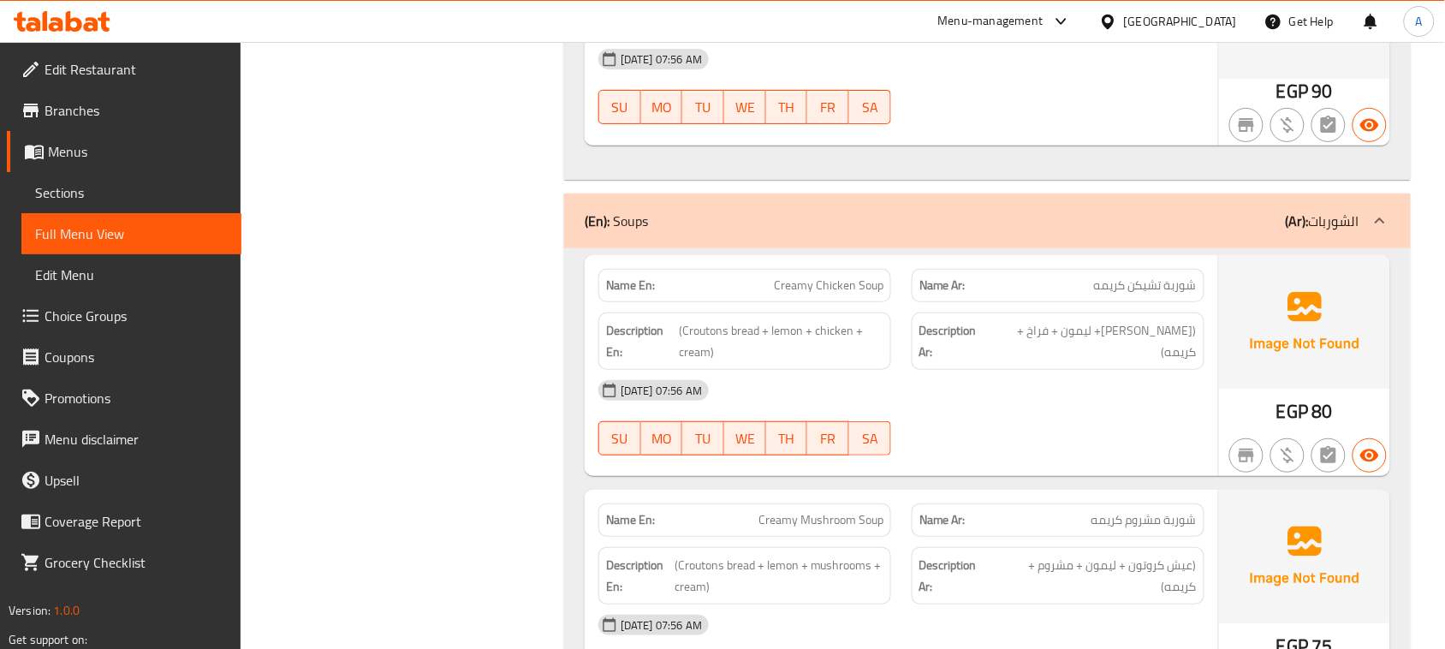
scroll to position [2033, 0]
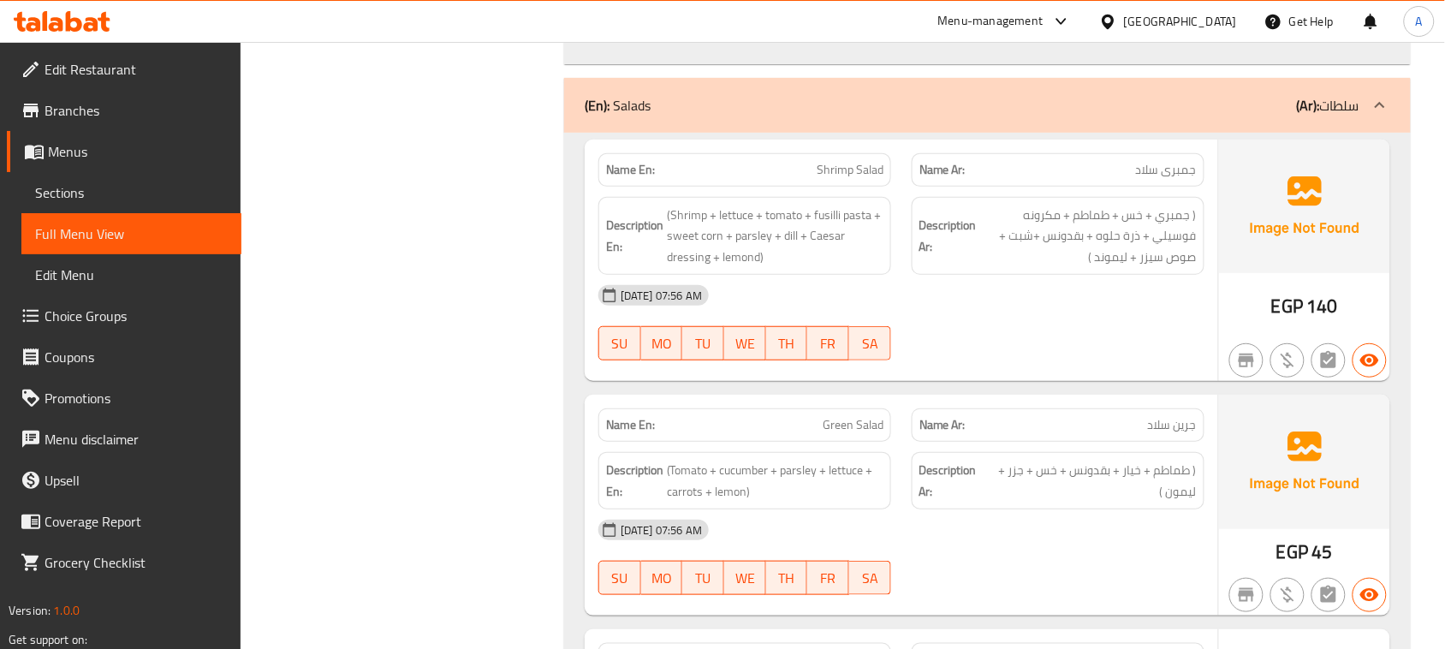
scroll to position [50336, 0]
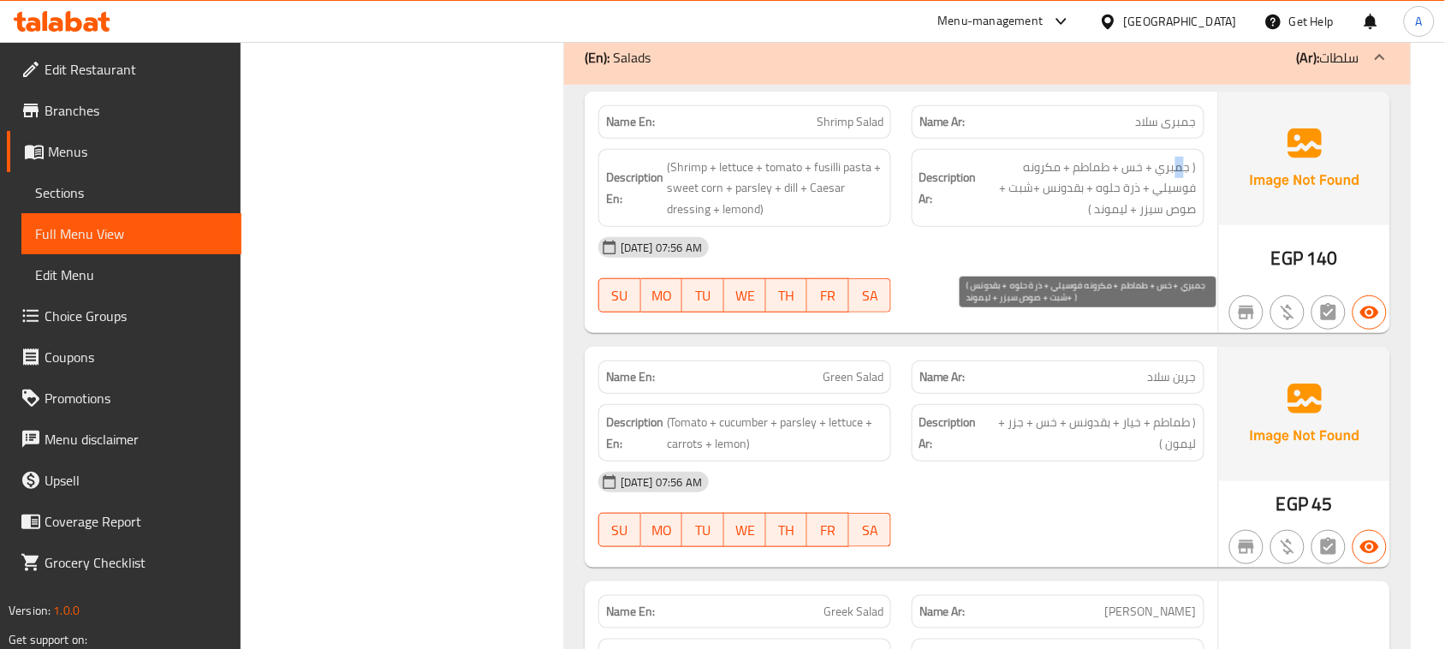
click at [1175, 220] on span "( جمبري + خس + طماطم + مكرونه فوسيلي + ذرة حلوه + بقدونس +شبت + صوص سيزر + ليمو…" at bounding box center [1088, 188] width 217 height 63
drag, startPoint x: 1149, startPoint y: 331, endPoint x: 1046, endPoint y: 331, distance: 102.7
click at [1046, 220] on span "( جمبري + خس + طماطم + مكرونه فوسيلي + ذرة حلوه + بقدونس +شبت + صوص سيزر + ليمو…" at bounding box center [1088, 188] width 217 height 63
click at [1173, 220] on span "( جمبري + خس + طماطم + مكرونه فوسيلي + ذرة حلوه + بقدونس +شبت + صوص سيزر + ليمو…" at bounding box center [1088, 188] width 217 height 63
